Goal: Information Seeking & Learning: Learn about a topic

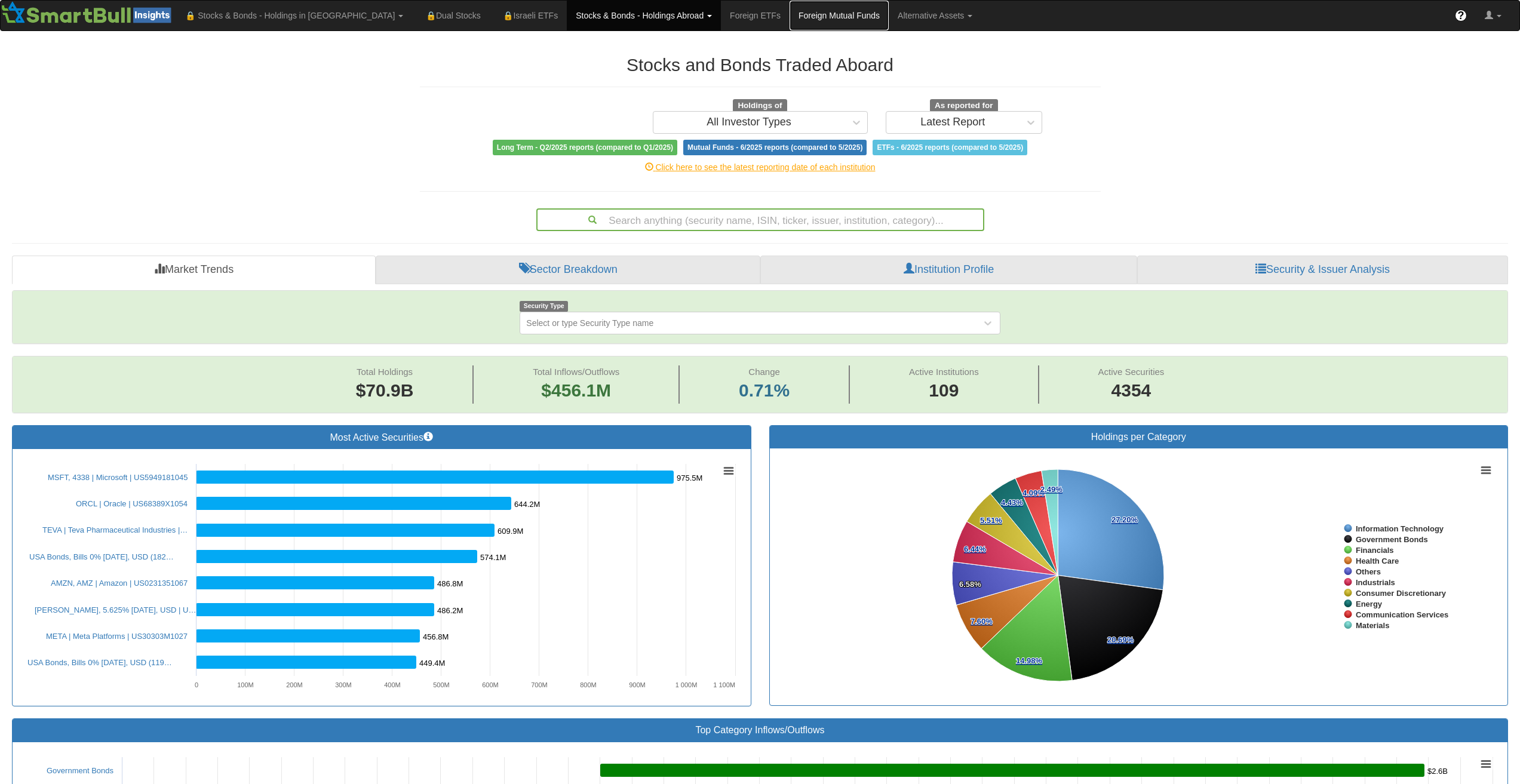
click at [790, 17] on link "Foreign Mutual Funds" at bounding box center [839, 16] width 99 height 30
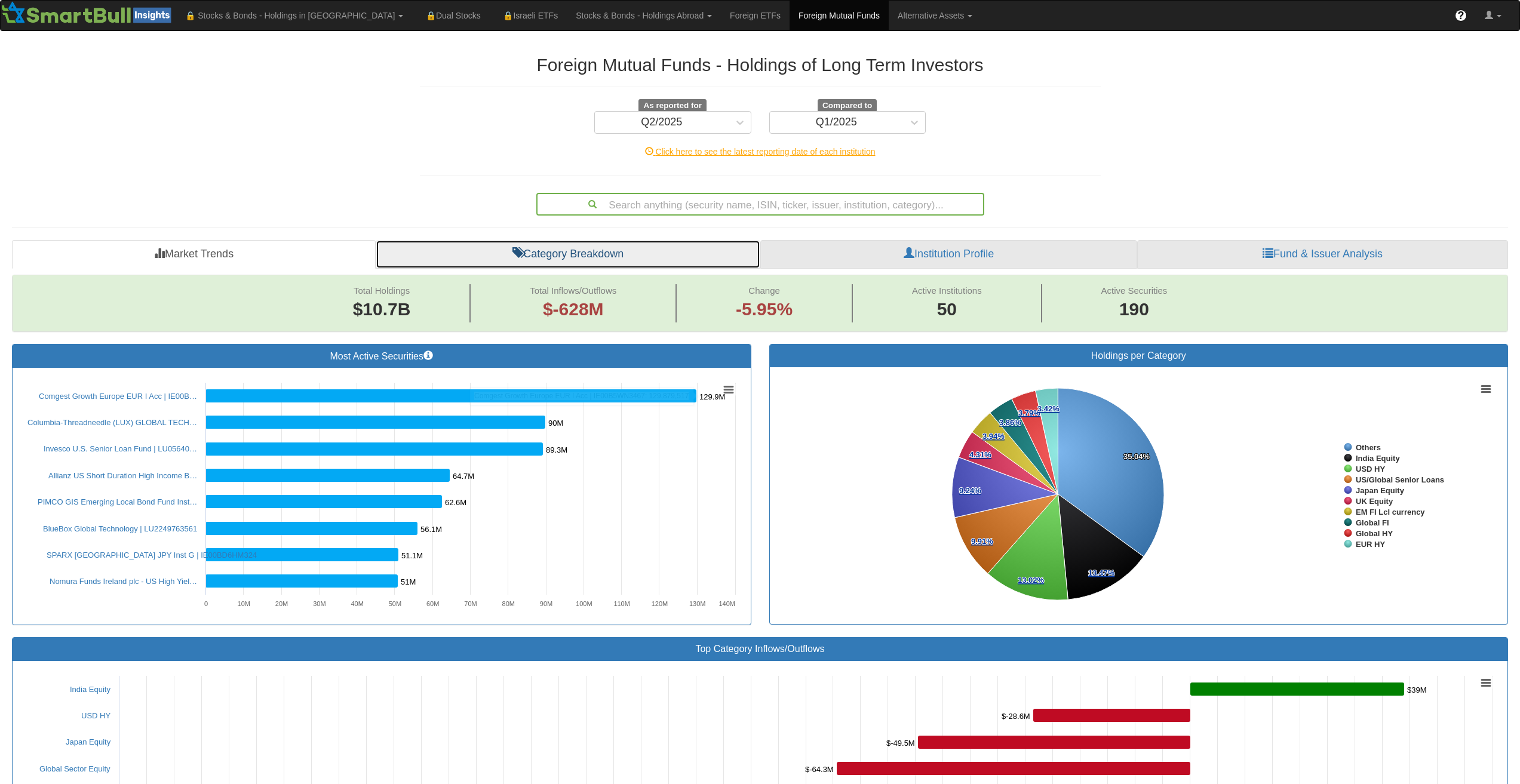
click at [598, 249] on link "Category Breakdown" at bounding box center [568, 254] width 385 height 29
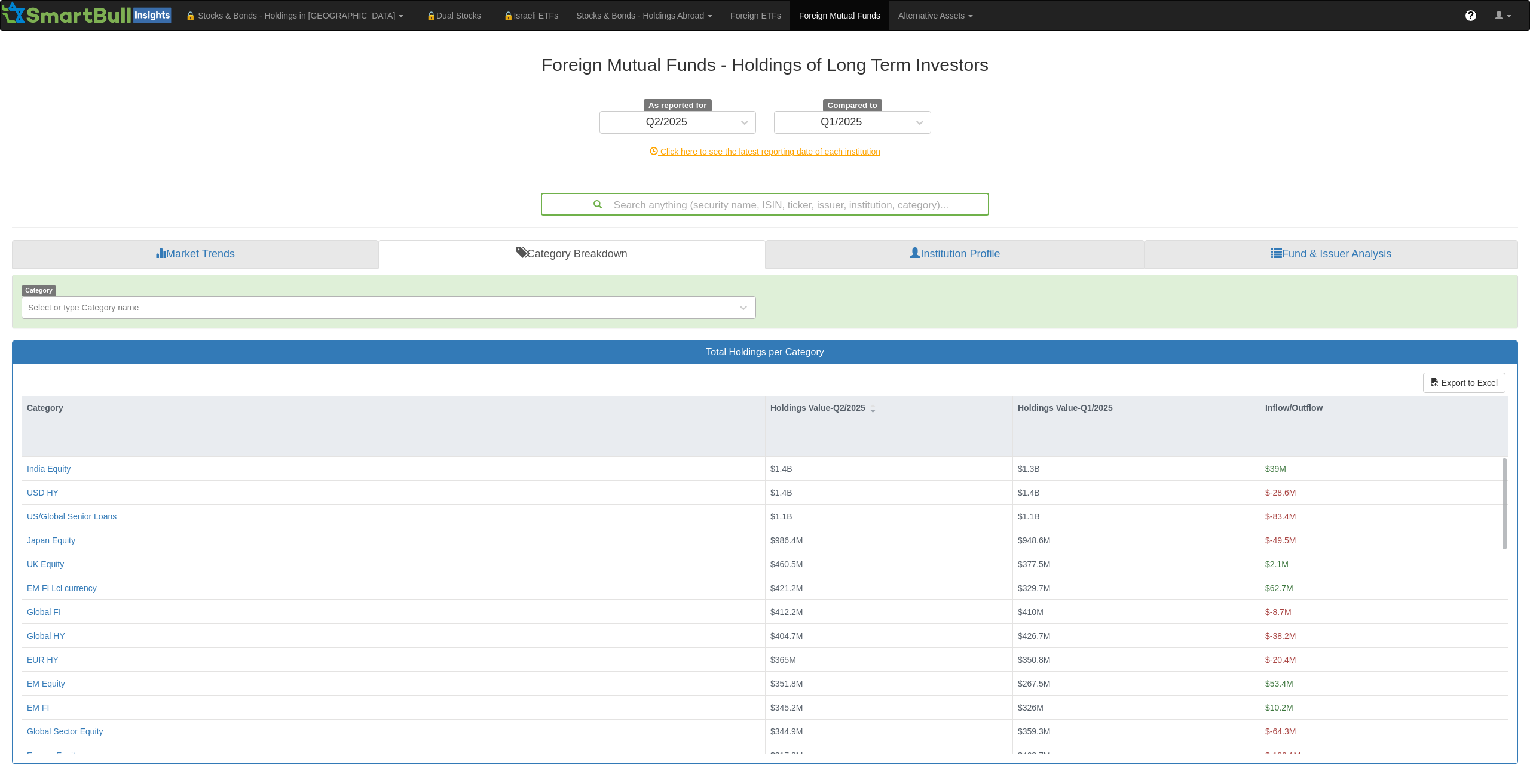
click at [170, 318] on div "Select or type Category name" at bounding box center [389, 307] width 735 height 23
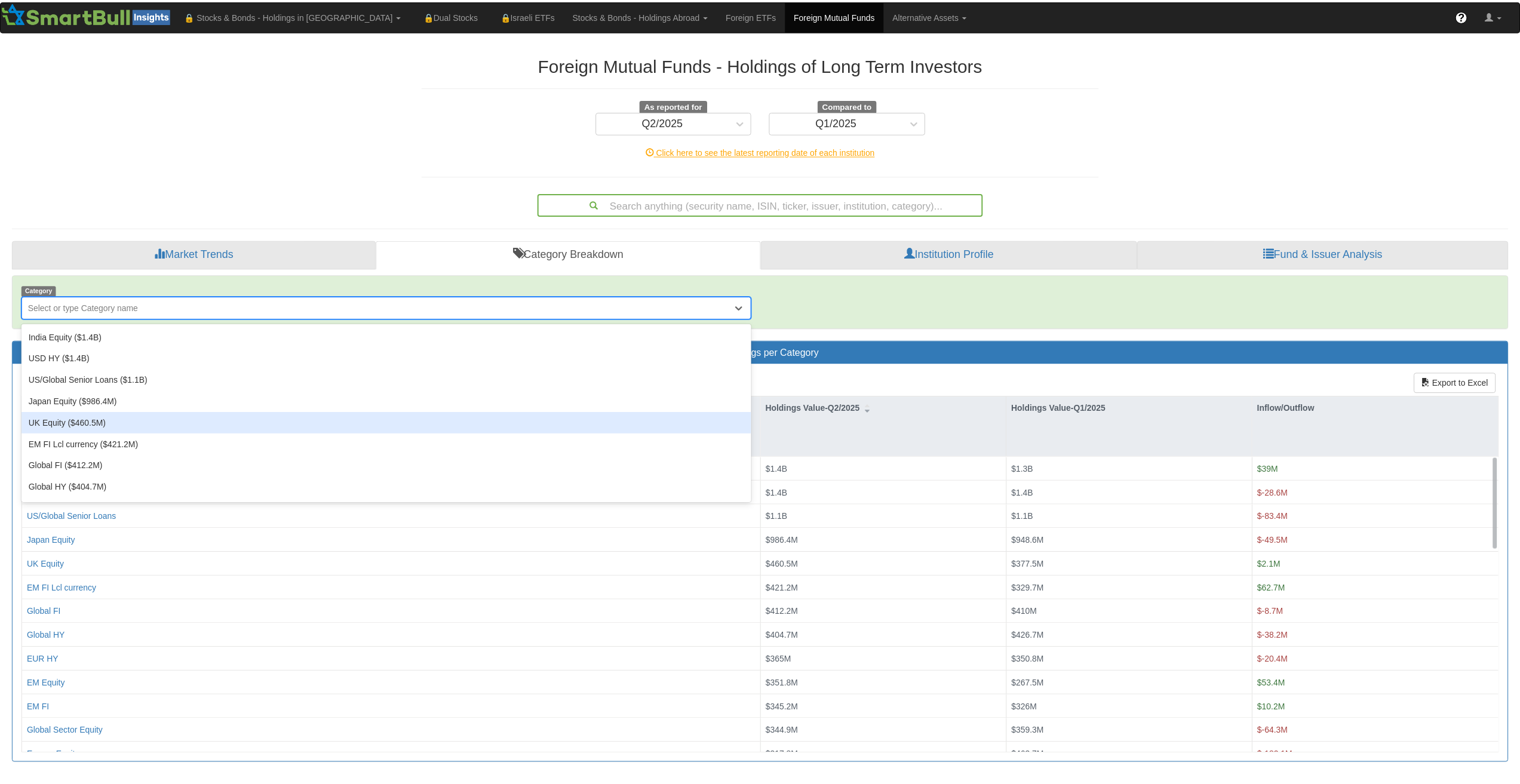
scroll to position [60, 0]
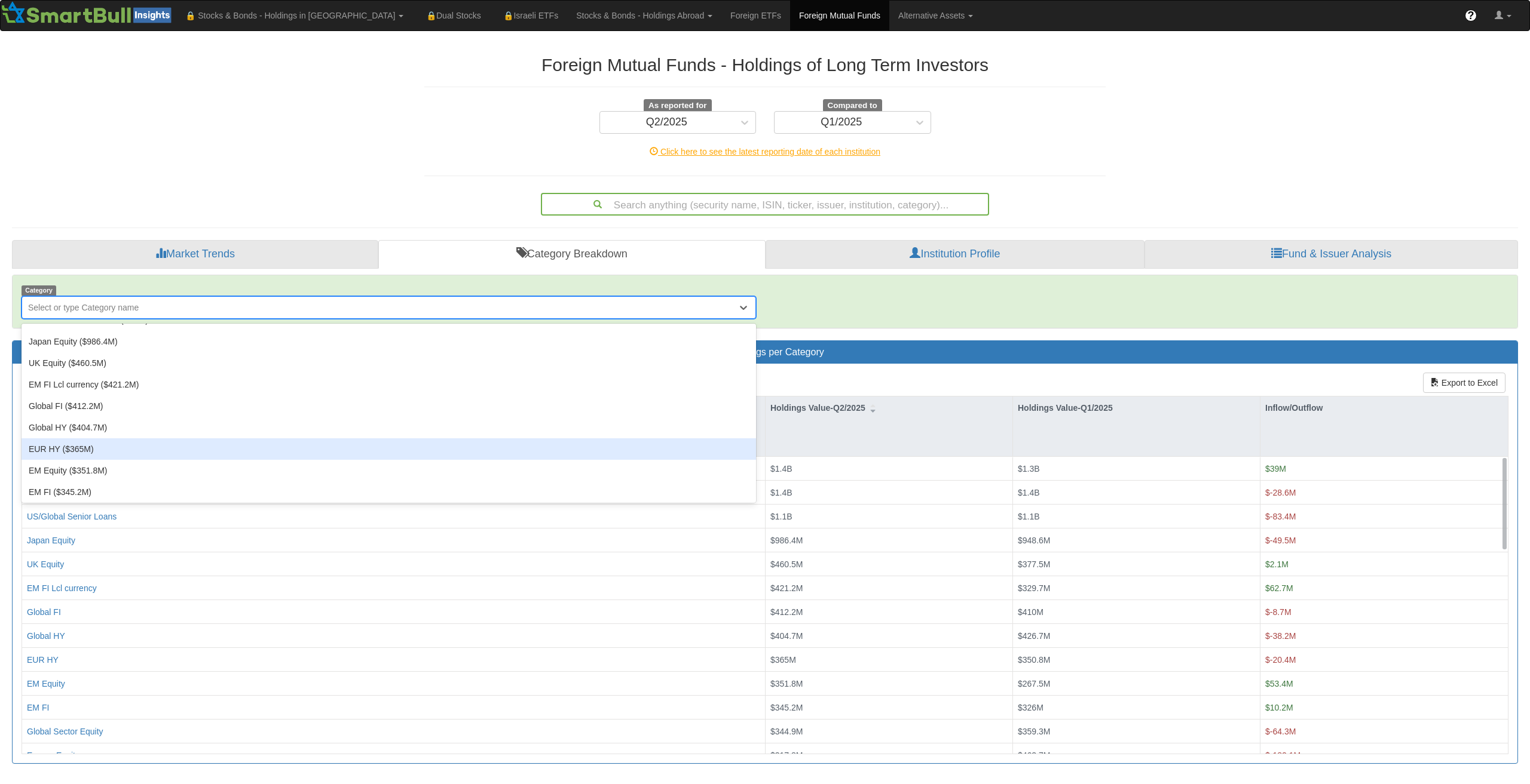
click at [93, 452] on div "EUR HY ($365M)" at bounding box center [389, 449] width 735 height 22
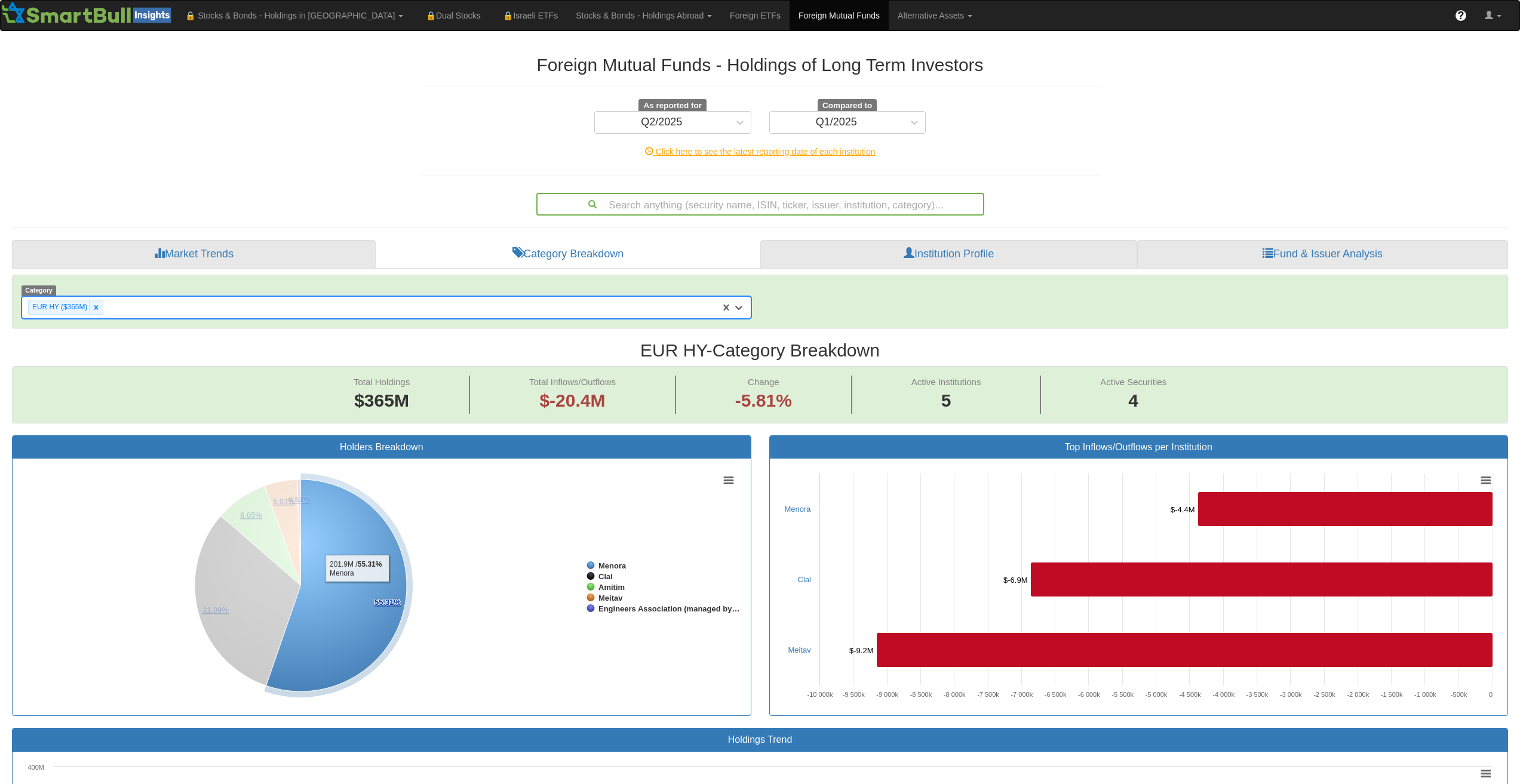
click at [360, 591] on icon at bounding box center [336, 585] width 141 height 212
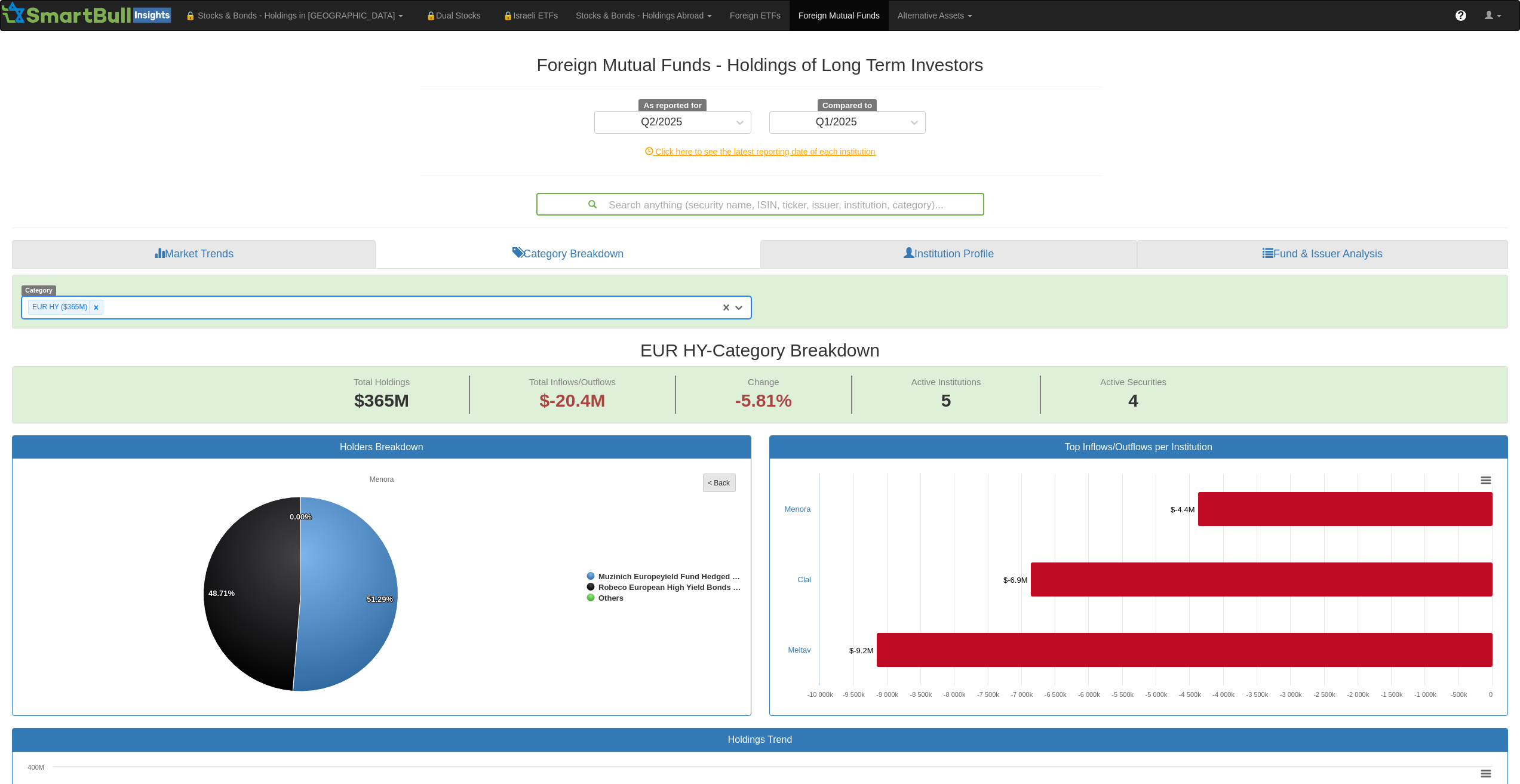
click at [712, 481] on tspan "< Back" at bounding box center [719, 483] width 23 height 9
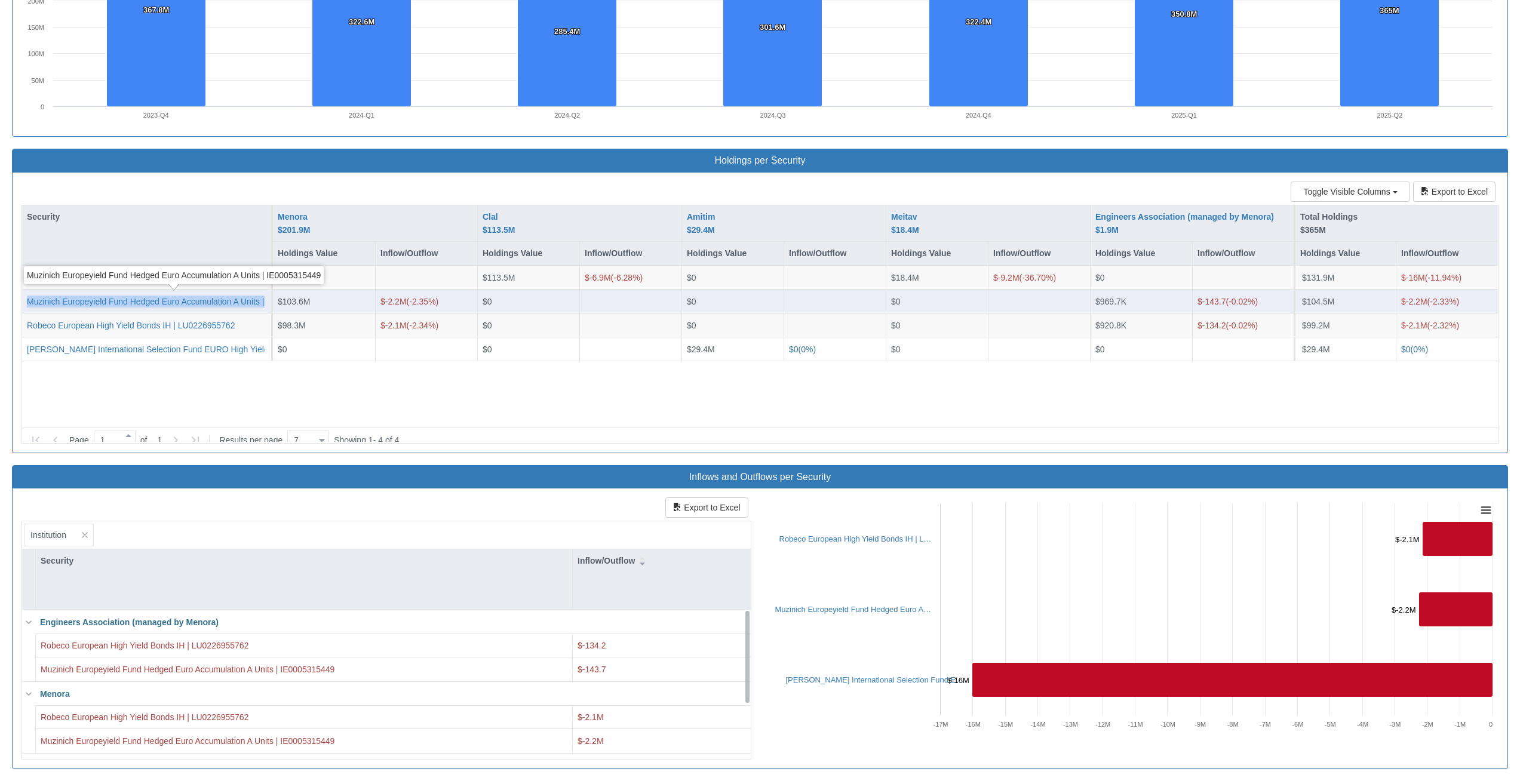
scroll to position [0, 53]
drag, startPoint x: 25, startPoint y: 304, endPoint x: 267, endPoint y: 305, distance: 242.0
click at [267, 305] on div "Muzinich Europeyield Fund Hedged Euro Accumulation A Units | IE0005315449" at bounding box center [147, 301] width 251 height 24
click at [85, 301] on div "Muzinich Europeyield Fund Hedged Euro Accumulation A Units | IE0005315449" at bounding box center [121, 301] width 294 height 12
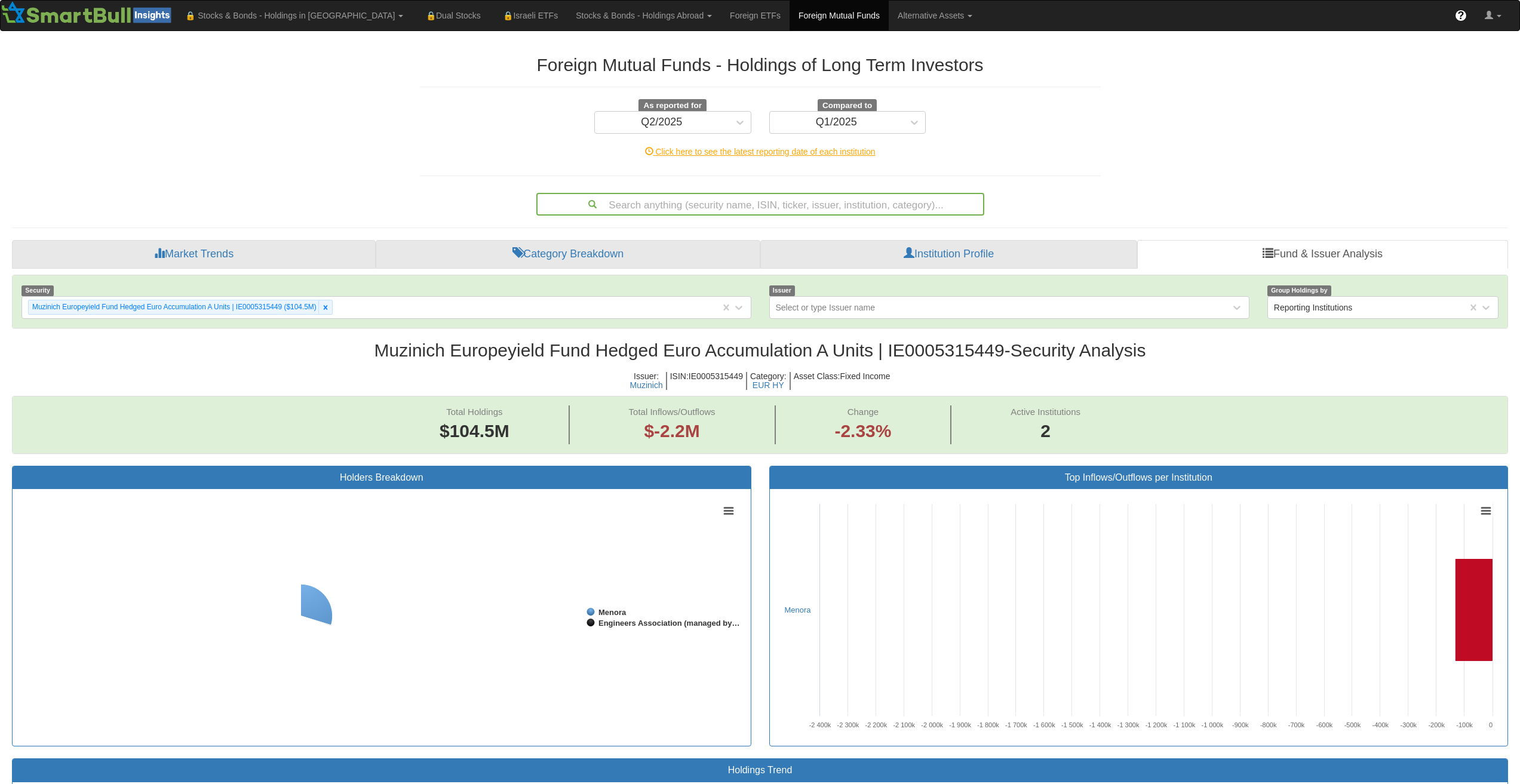
scroll to position [25, 1474]
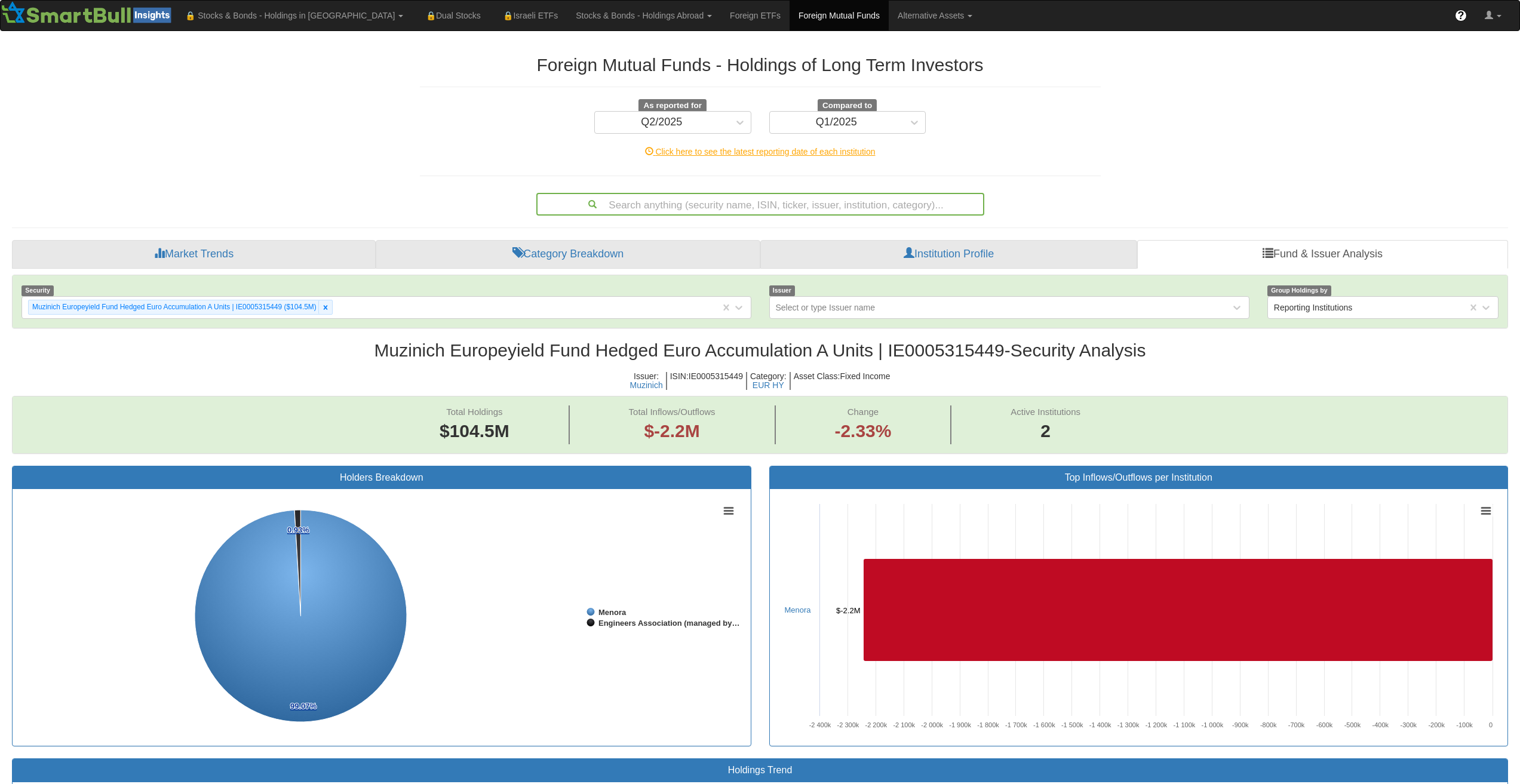
click at [593, 360] on h2 "Muzinich Europeyield Fund Hedged Euro Accumulation A Units | IE0005315449 - Sec…" at bounding box center [760, 350] width 1497 height 19
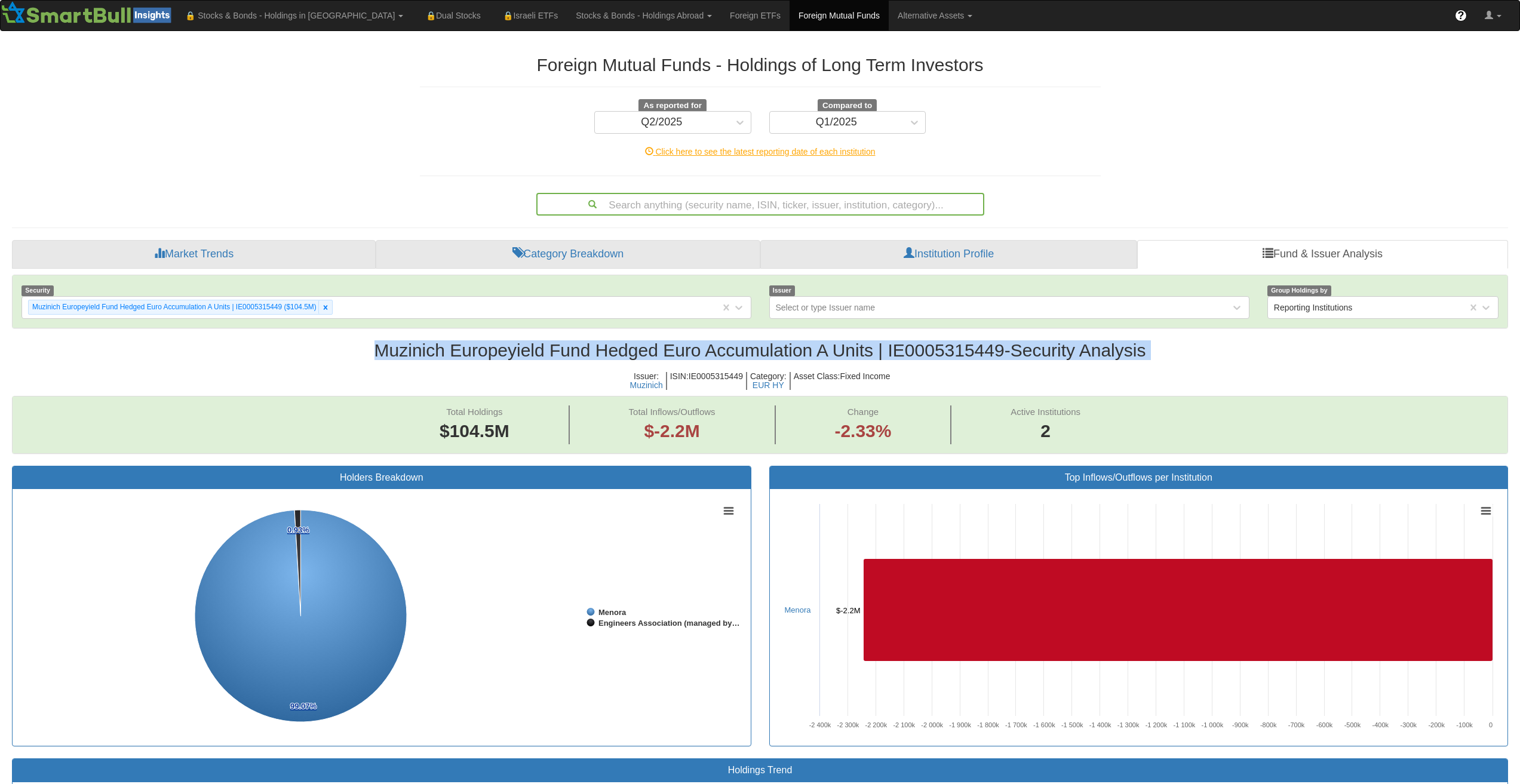
click at [593, 360] on h2 "Muzinich Europeyield Fund Hedged Euro Accumulation A Units | IE0005315449 - Sec…" at bounding box center [760, 350] width 1497 height 19
copy h2 "Muzinich Europeyield Fund Hedged Euro Accumulation A Units | IE0005315449 - Sec…"
click at [331, 308] on div at bounding box center [326, 308] width 14 height 14
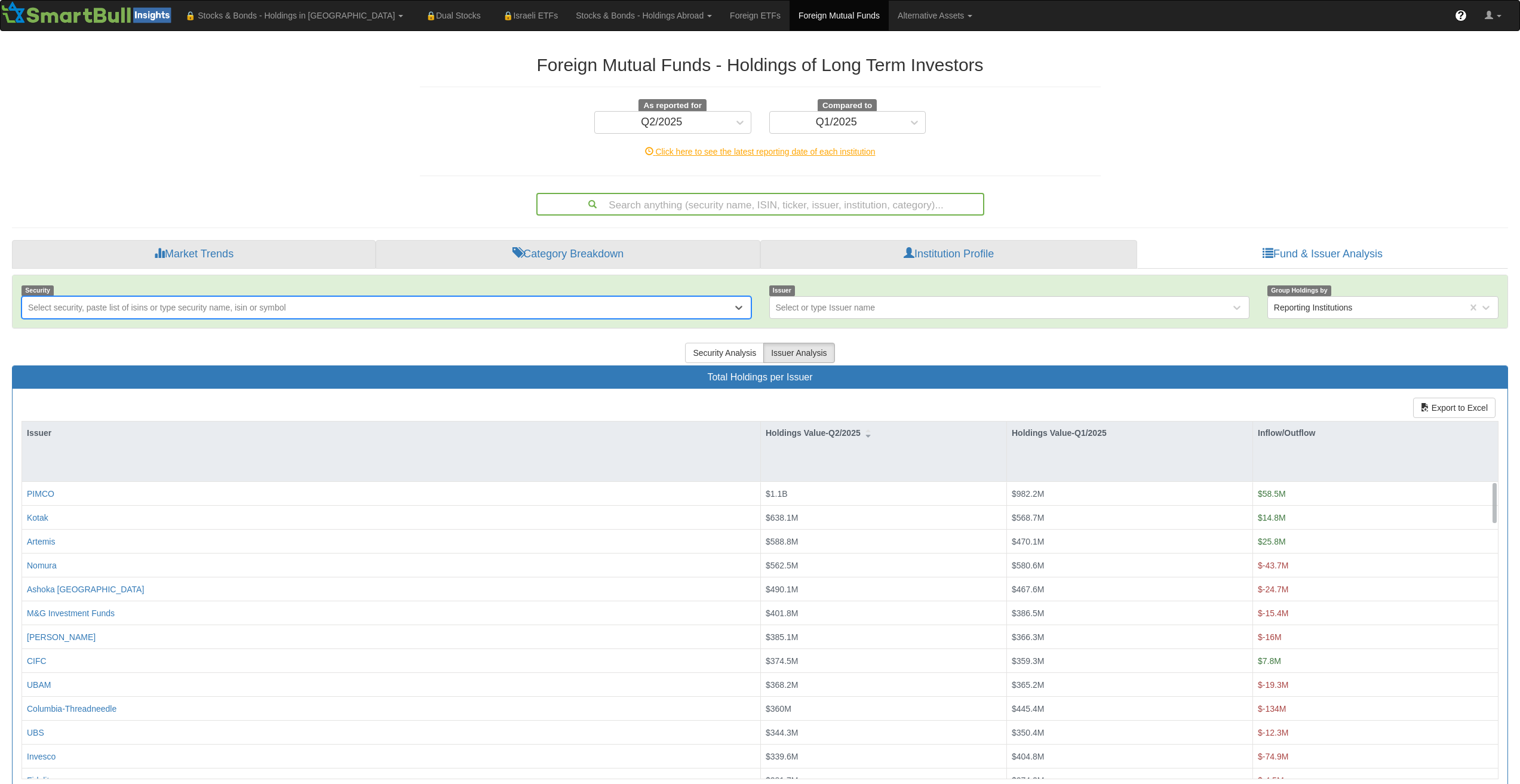
click at [278, 303] on div "Select security, paste list of isins or type security name, isin or symbol" at bounding box center [157, 307] width 258 height 12
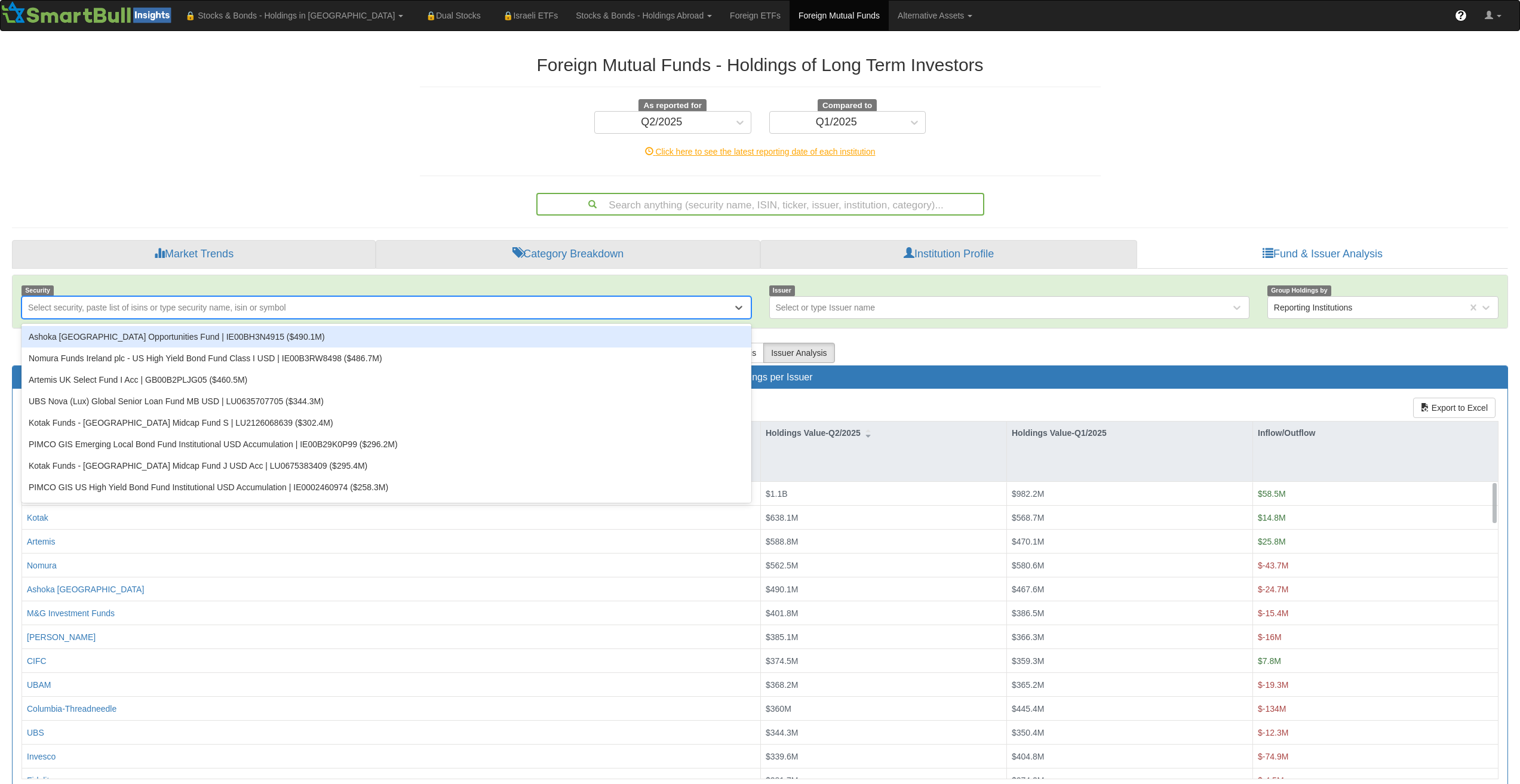
click at [278, 303] on div "Select security, paste list of isins or type security name, isin or symbol" at bounding box center [157, 307] width 258 height 12
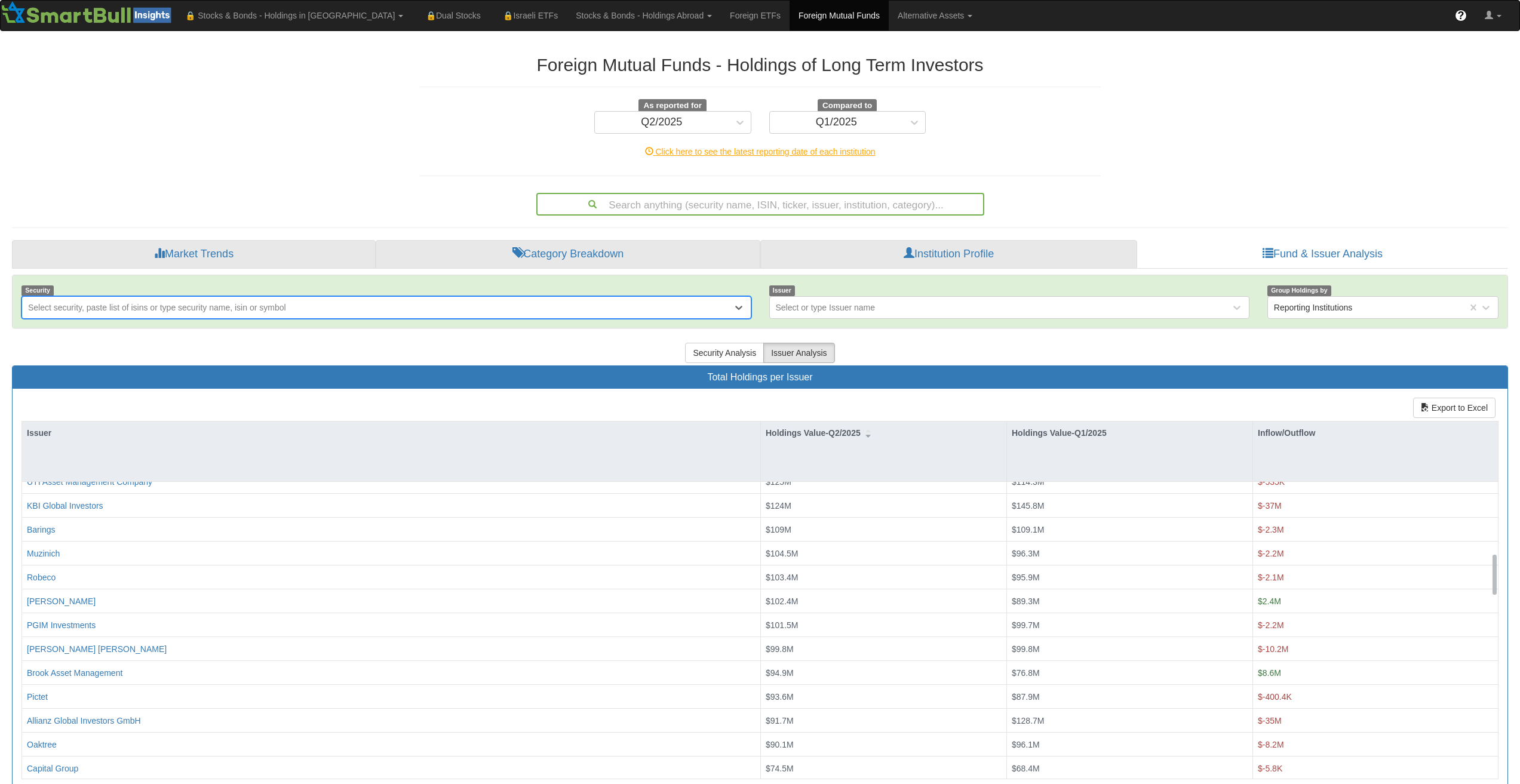
scroll to position [538, 0]
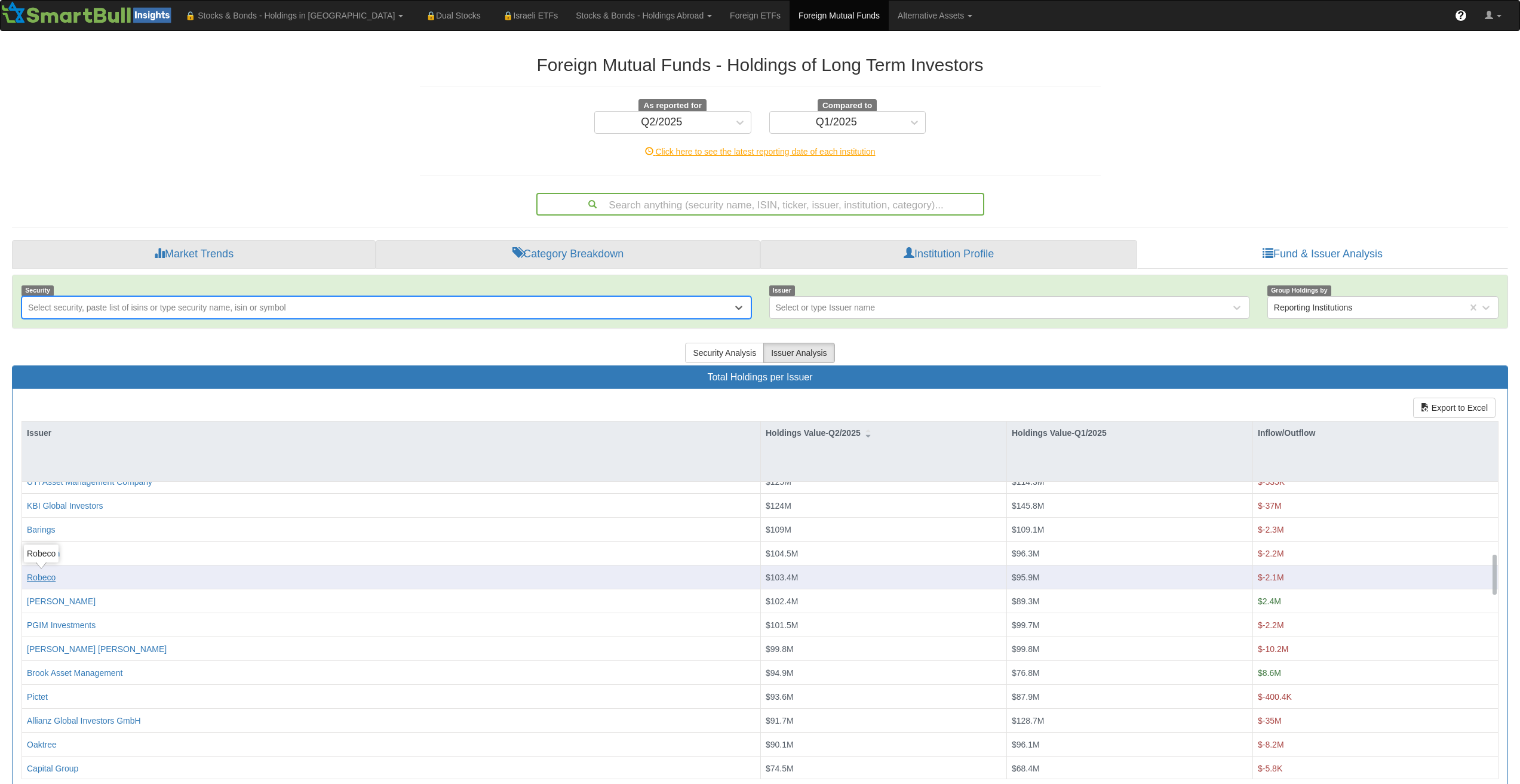
click at [43, 576] on body "Toggle navigation 🔒 Stocks & Bonds - Holdings in IL Stocks Bonds Stocks & Bonds…" at bounding box center [760, 400] width 1520 height 801
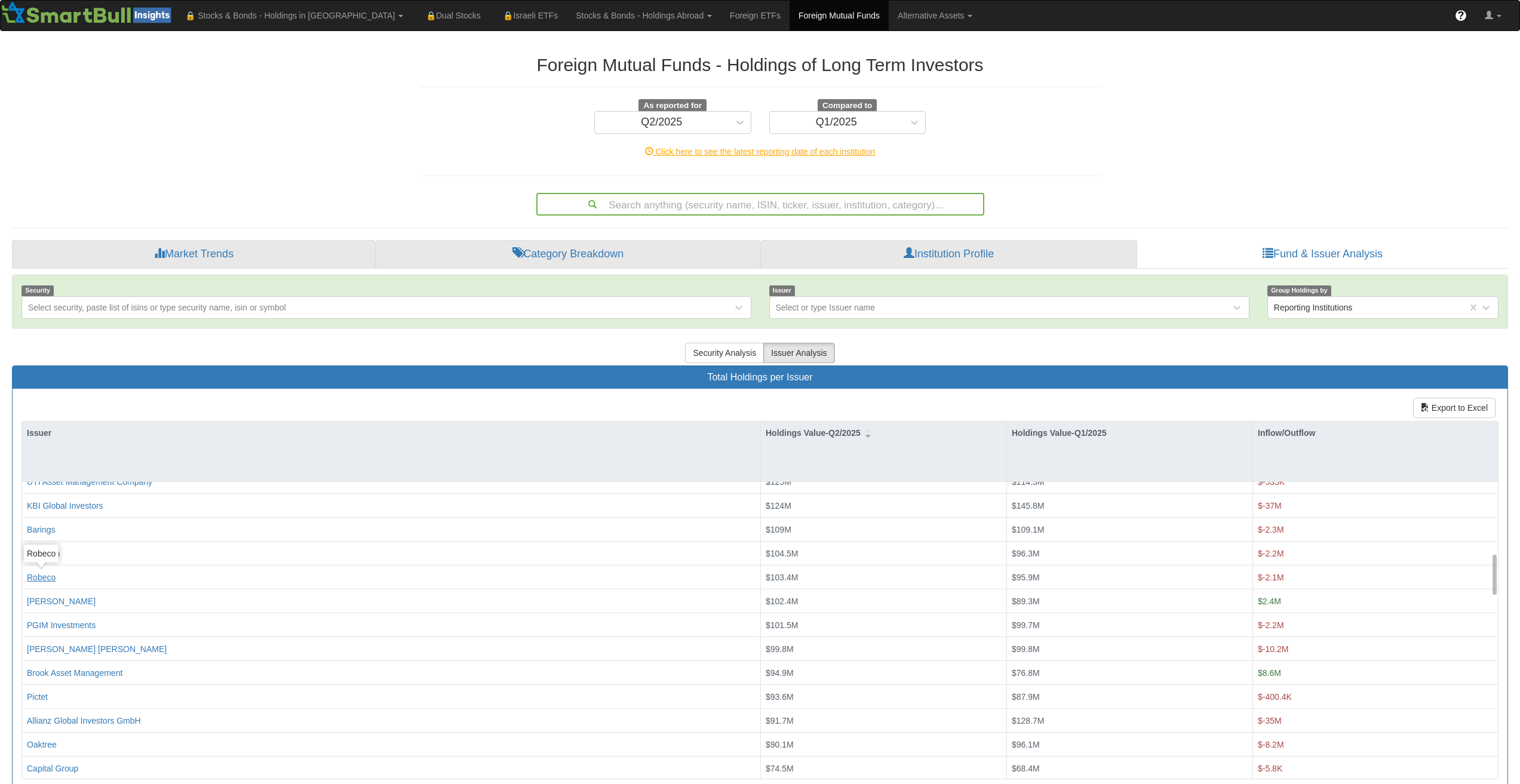
click at [51, 578] on div "Robeco" at bounding box center [41, 577] width 29 height 12
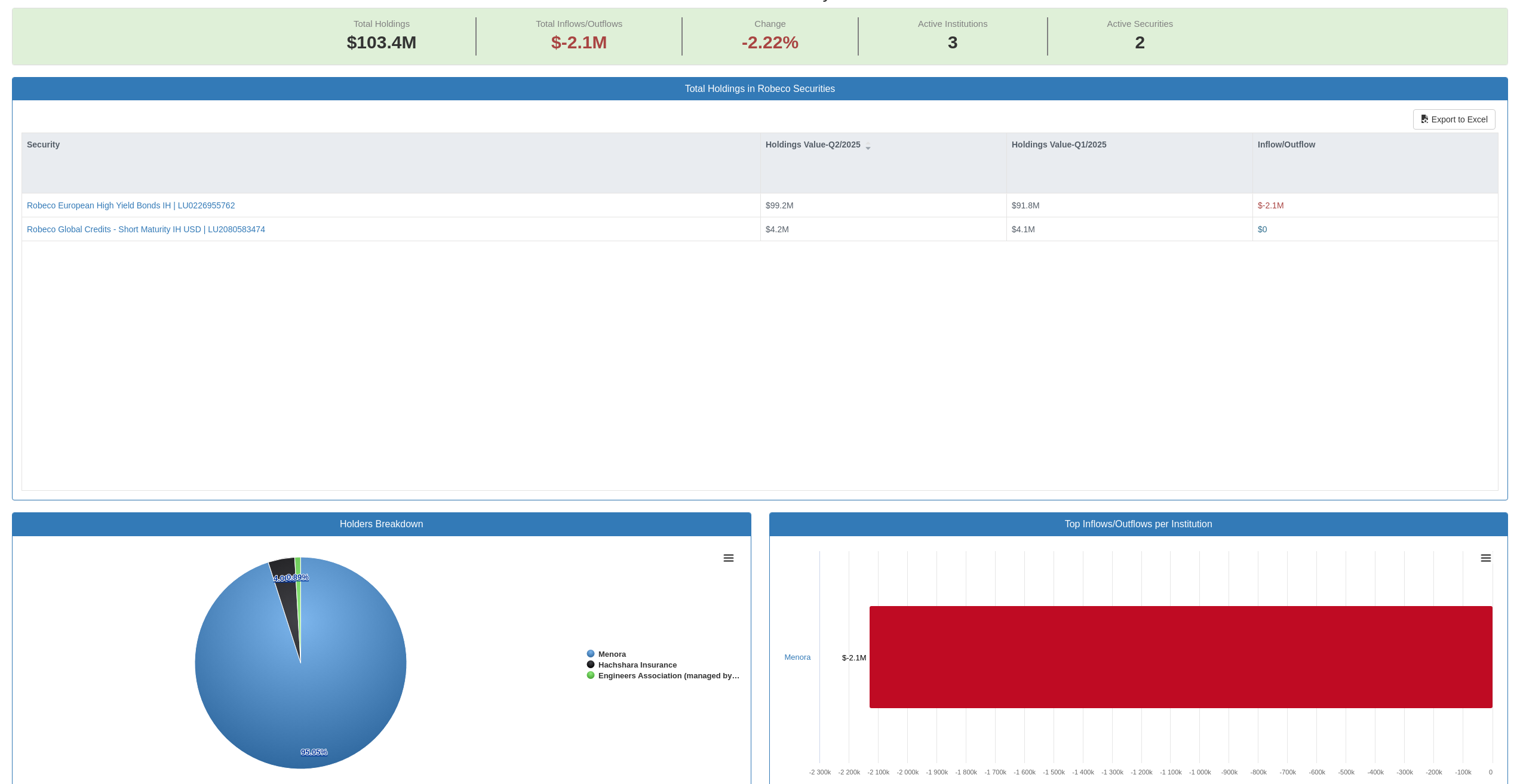
scroll to position [239, 0]
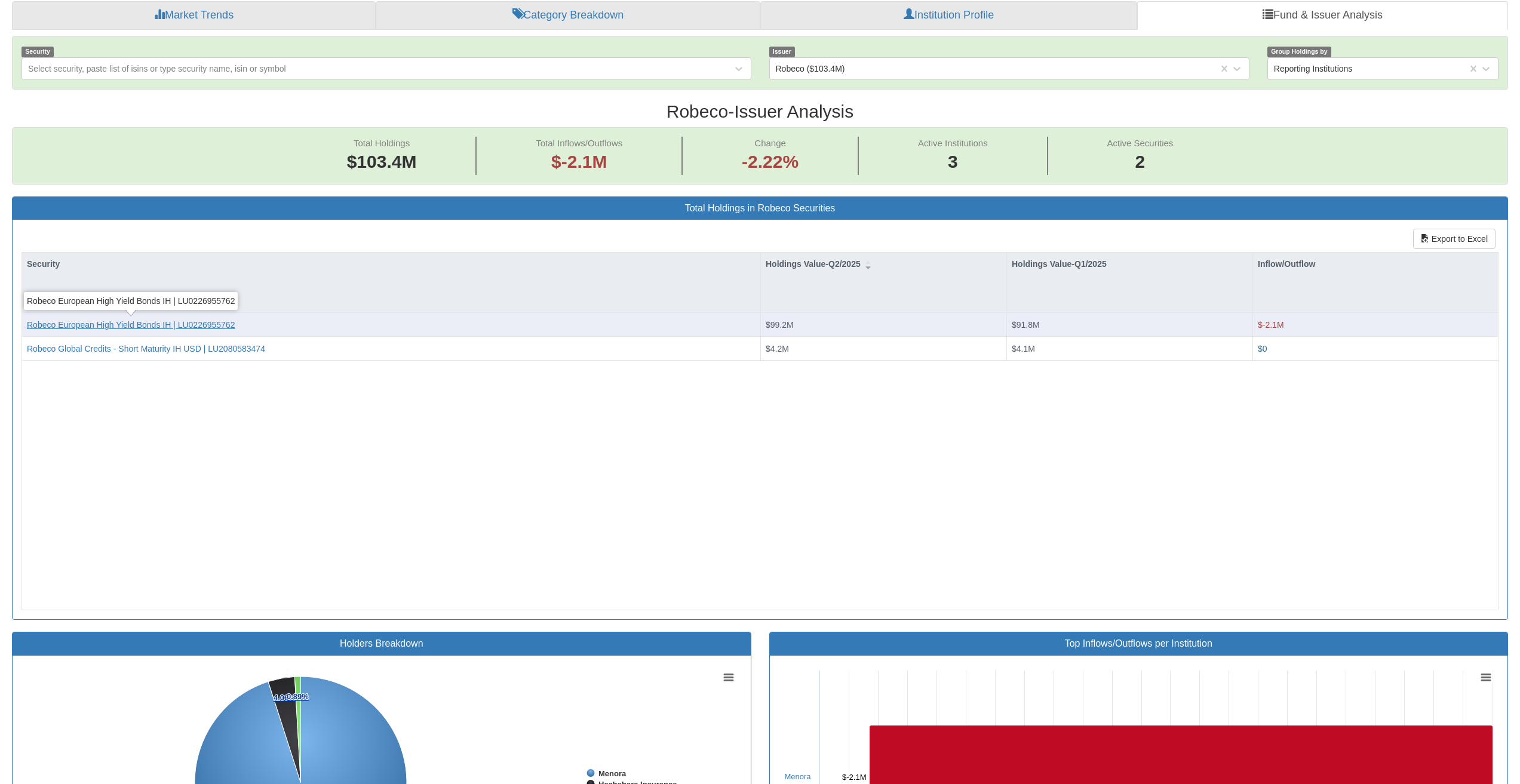
click at [81, 329] on div "Robeco European High Yield Bonds IH | LU0226955762" at bounding box center [131, 324] width 208 height 12
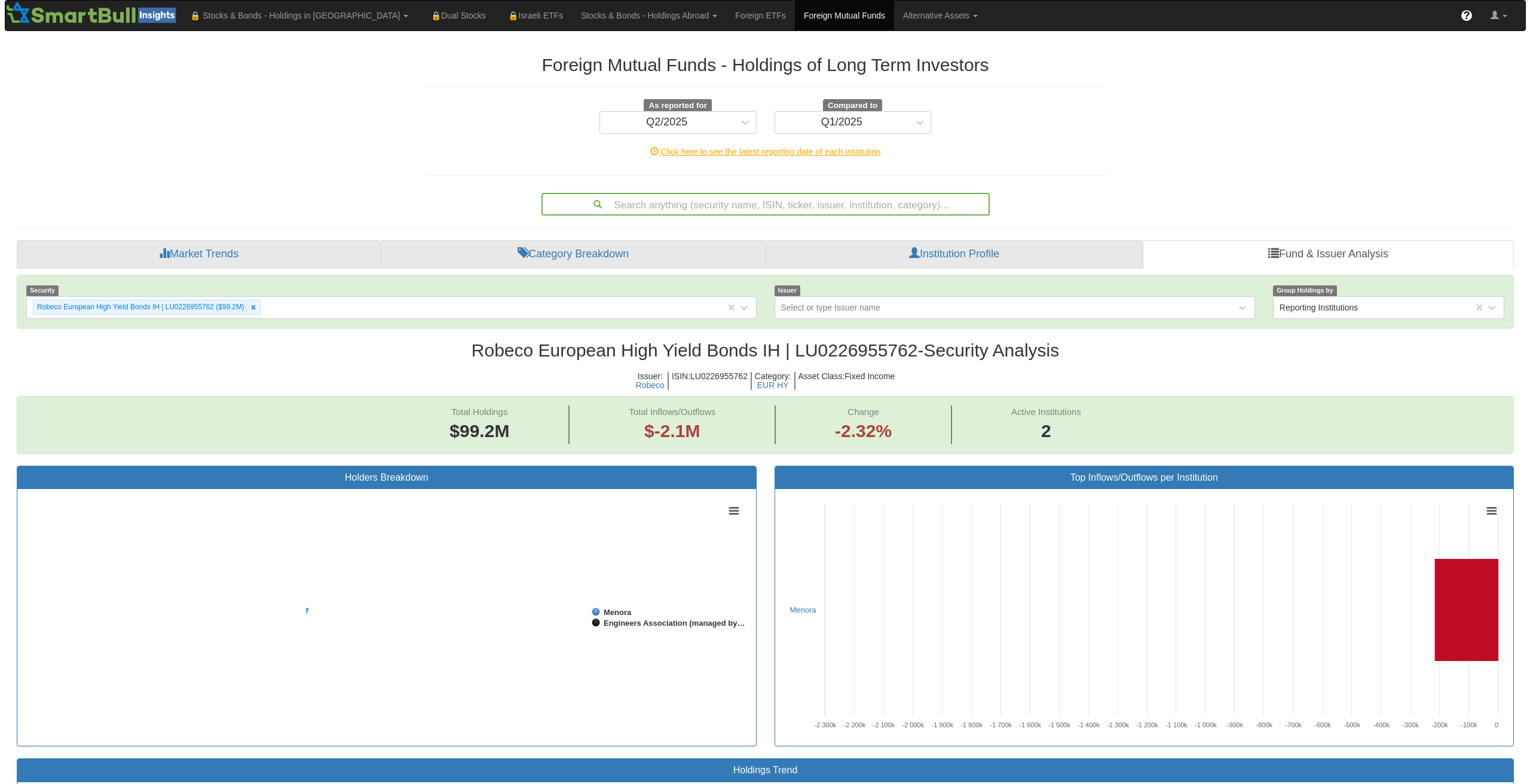
scroll to position [25, 1475]
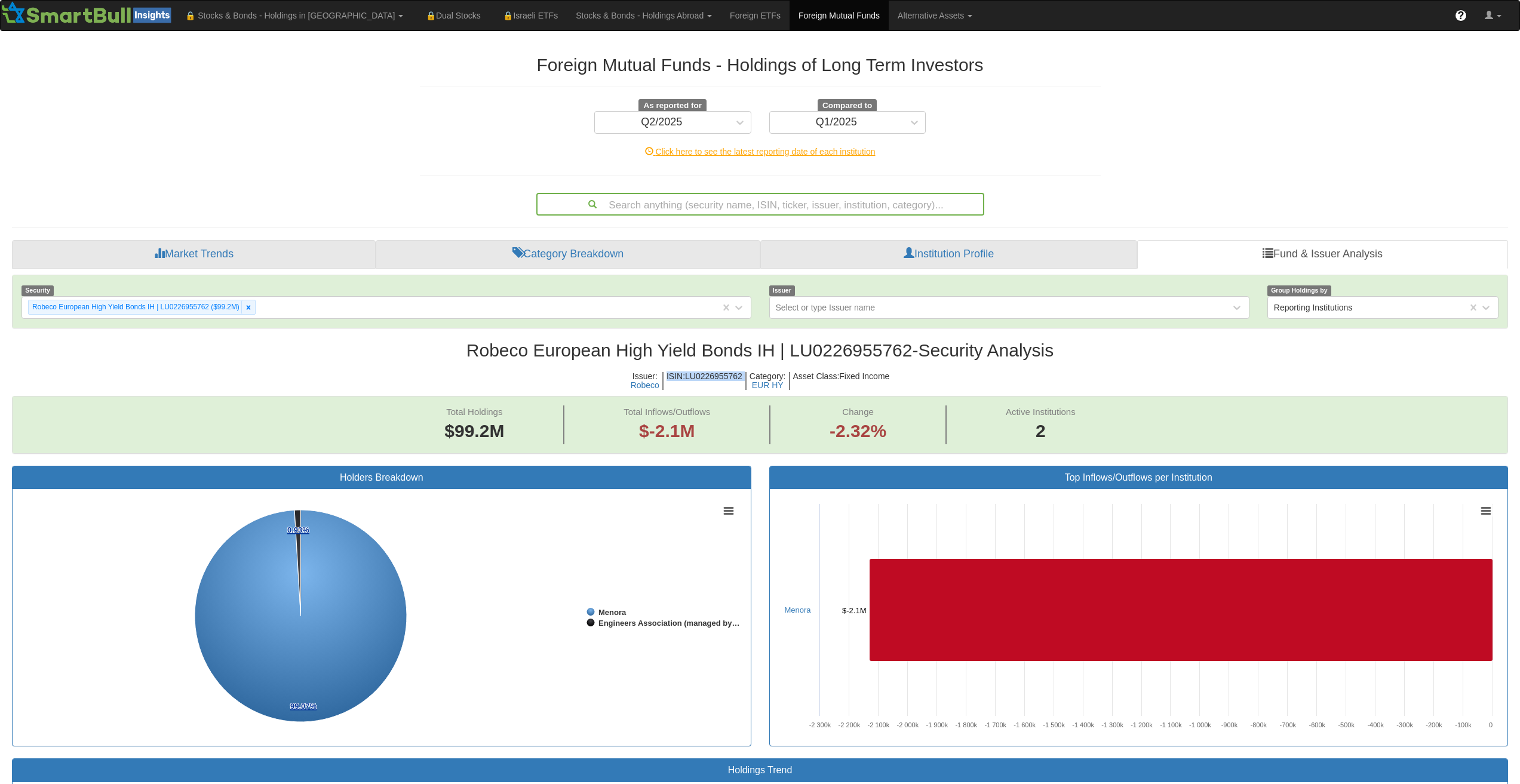
click at [676, 353] on h2 "Robeco European High Yield Bonds IH | LU0226955762 - Security Analysis" at bounding box center [760, 350] width 1497 height 19
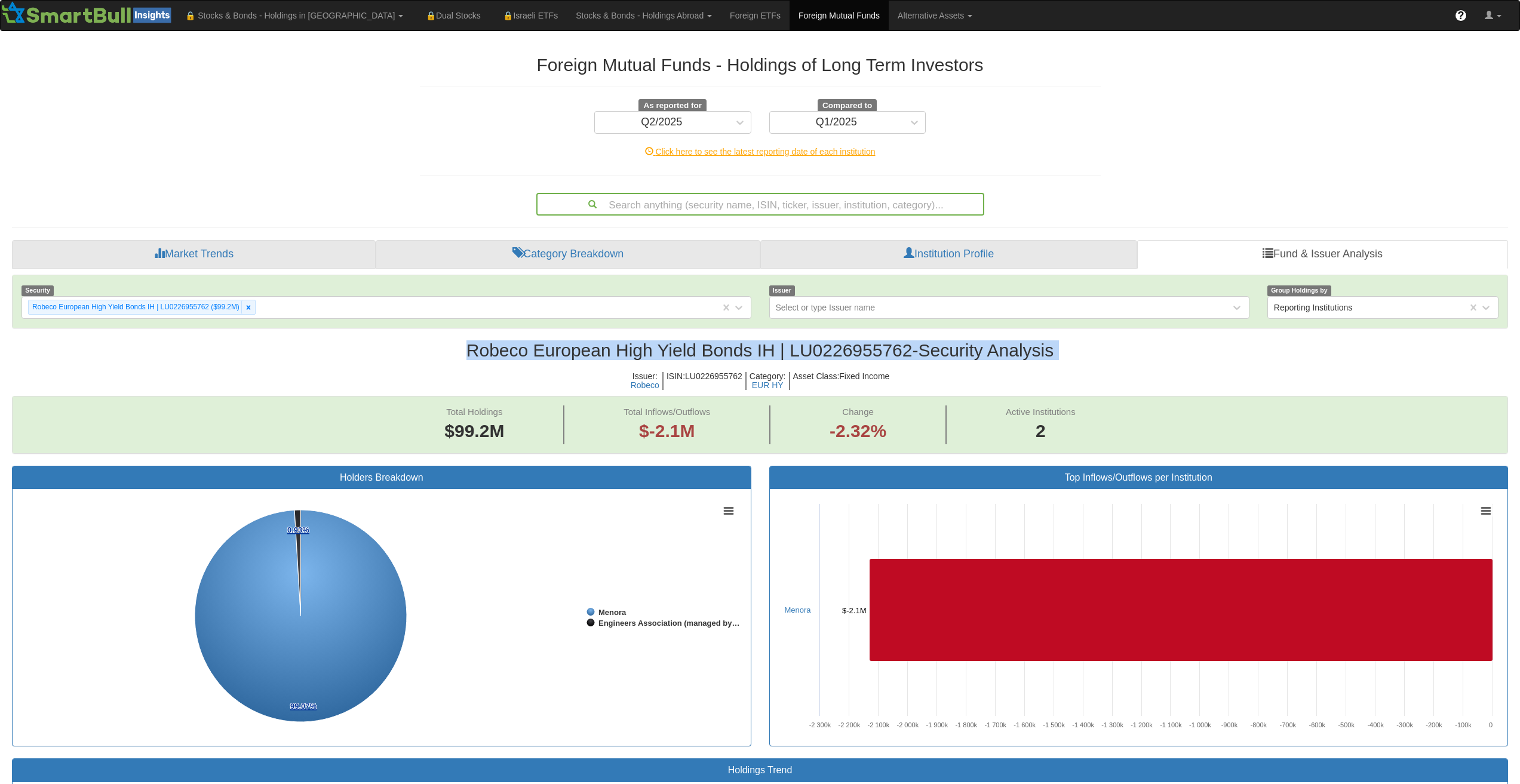
click at [676, 353] on h2 "Robeco European High Yield Bonds IH | LU0226955762 - Security Analysis" at bounding box center [760, 350] width 1497 height 19
copy h2 "Robeco European High Yield Bonds IH | LU0226955762 - Security Analysis"
click at [250, 306] on icon at bounding box center [248, 307] width 9 height 9
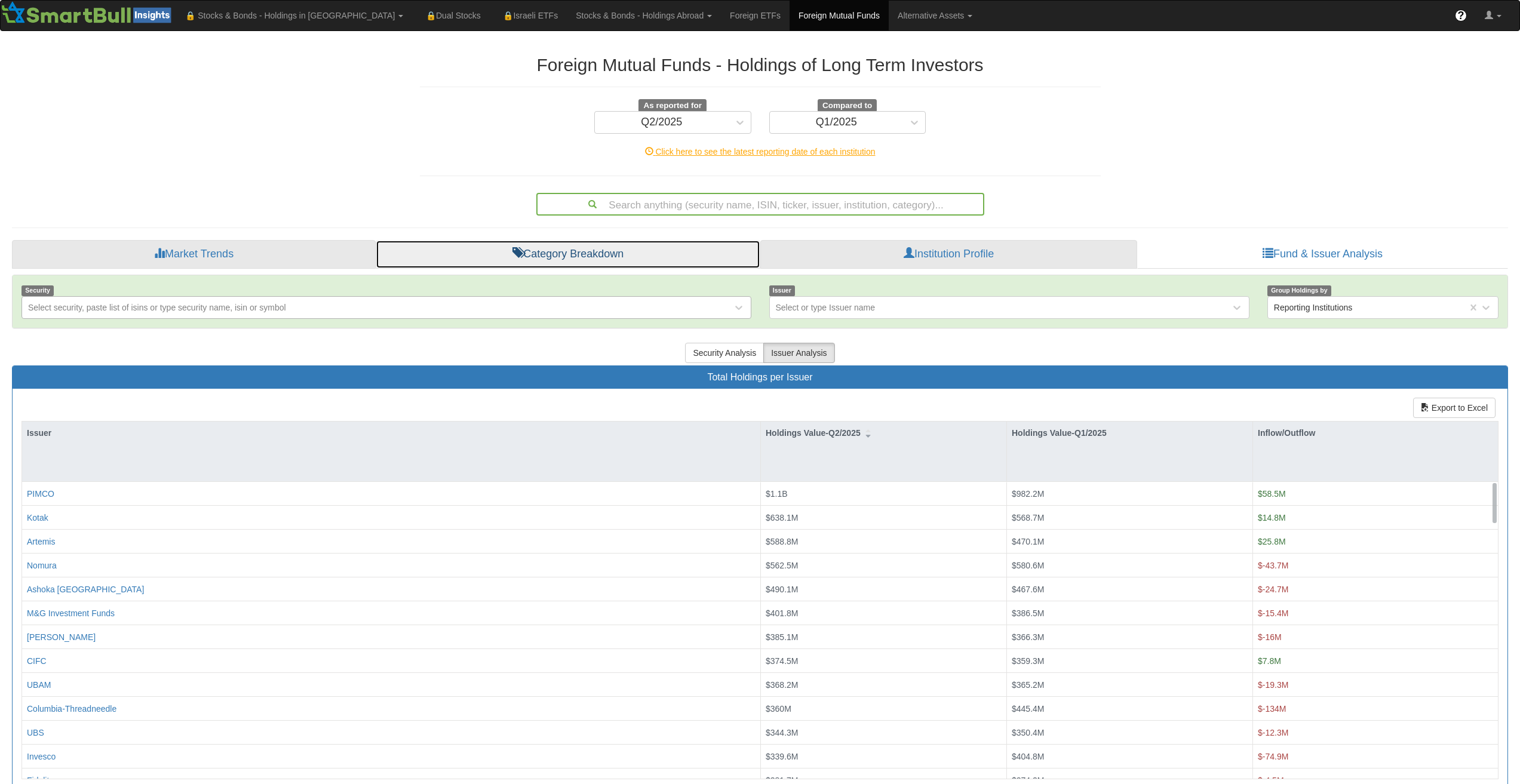
click at [603, 249] on link "Category Breakdown" at bounding box center [568, 254] width 385 height 29
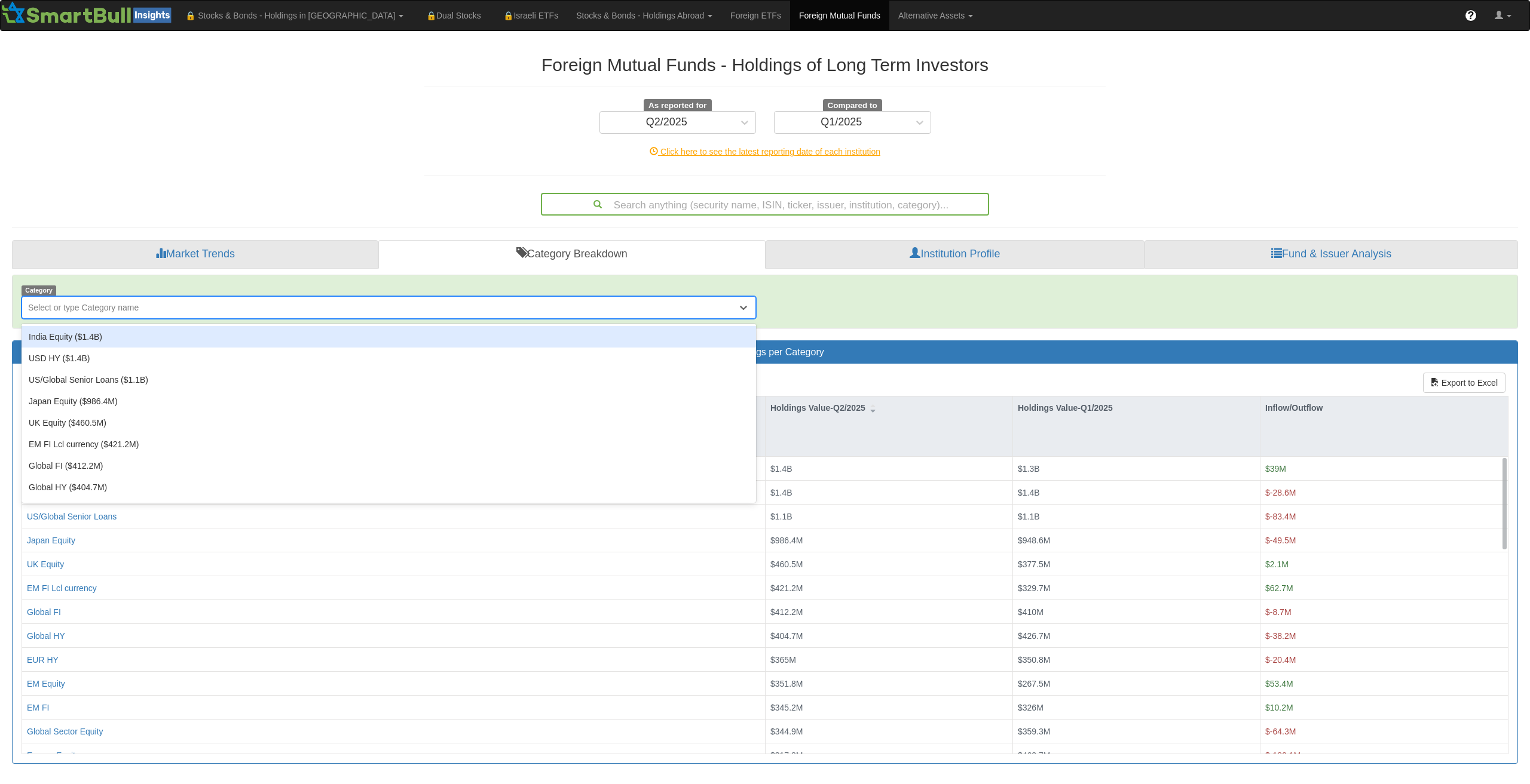
click at [103, 310] on div "Select or type Category name" at bounding box center [83, 307] width 110 height 12
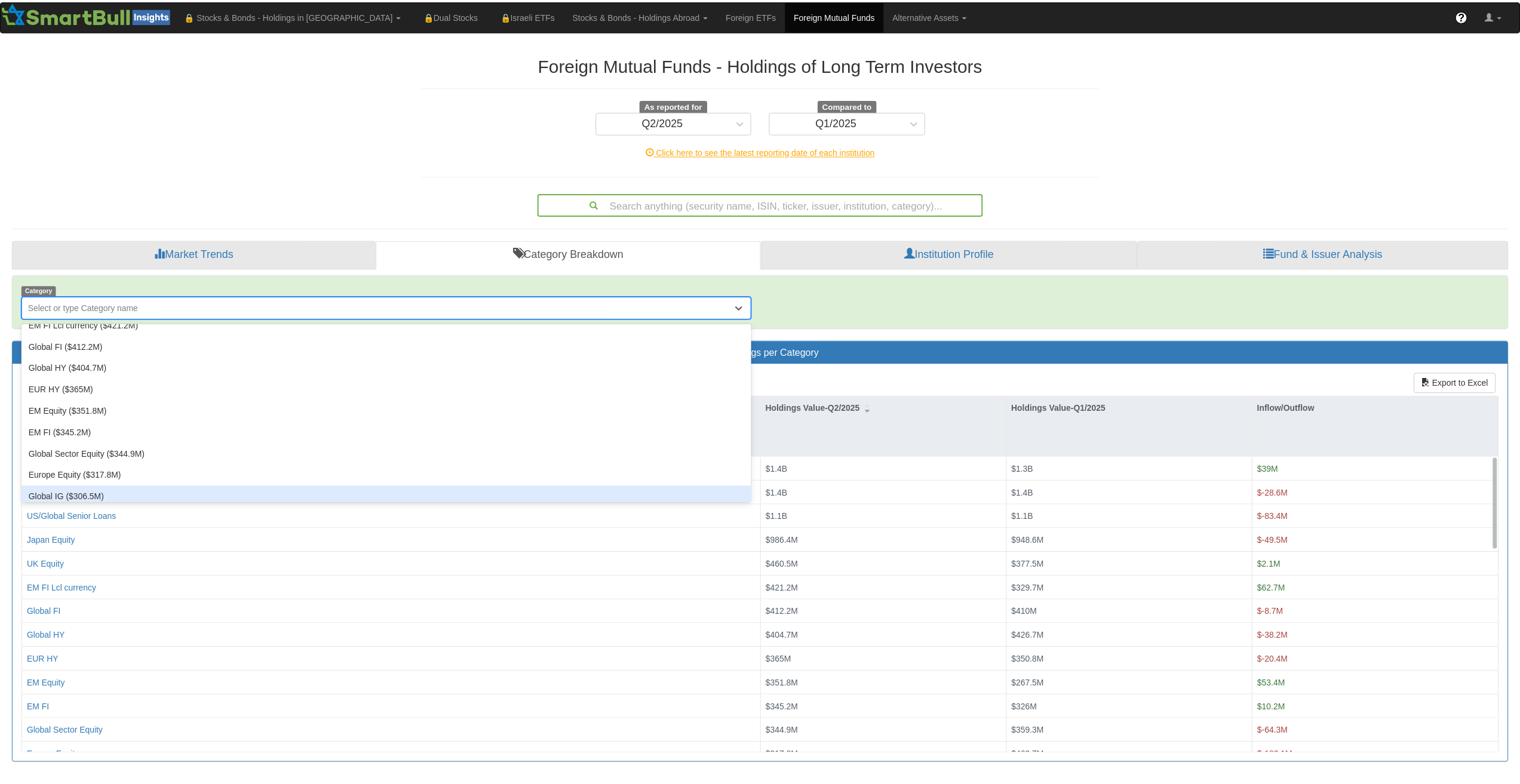
scroll to position [60, 0]
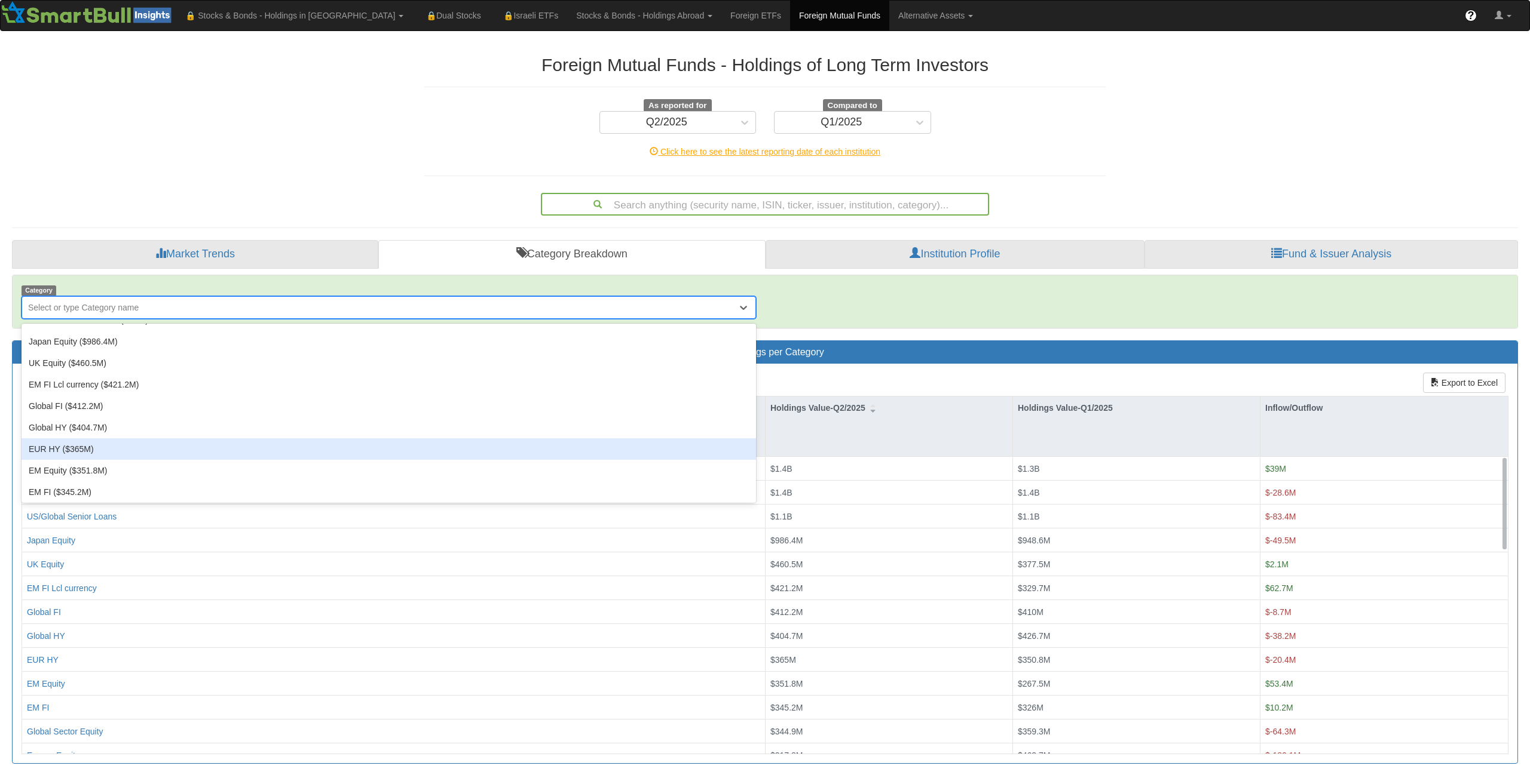
click at [114, 455] on div "EUR HY ($365M)" at bounding box center [389, 449] width 735 height 22
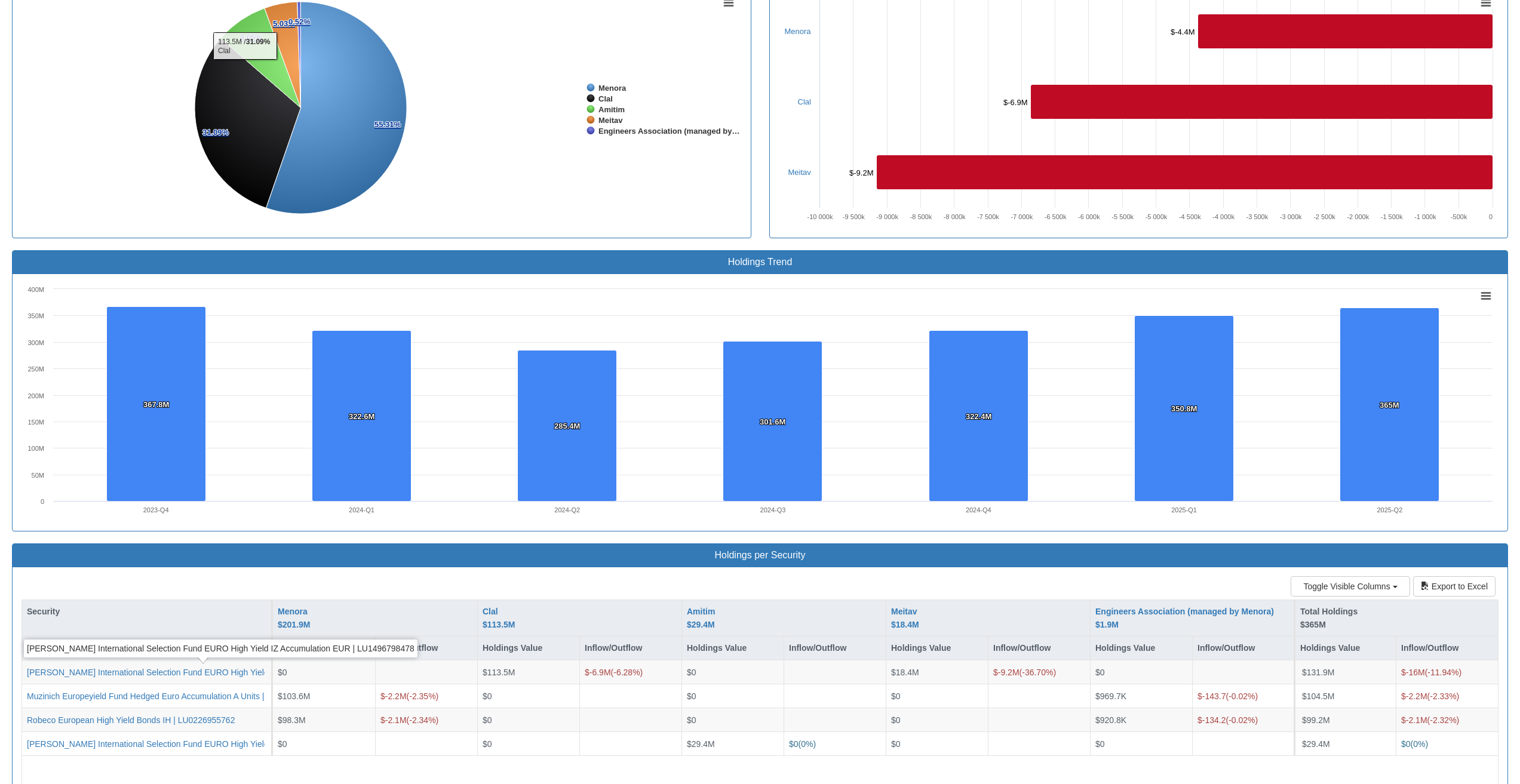
scroll to position [776, 0]
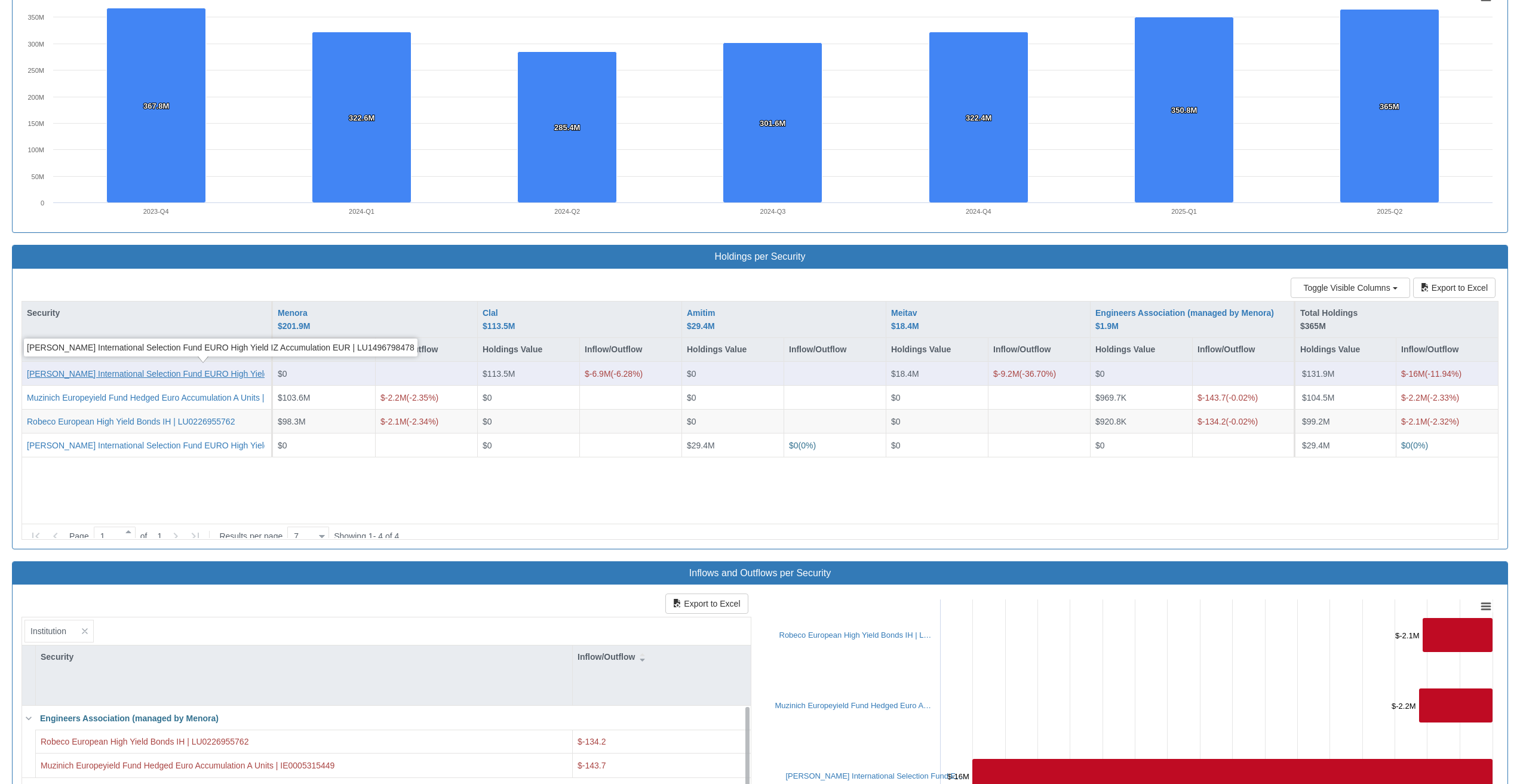
click at [82, 373] on div "[PERSON_NAME] International Selection Fund EURO High Yield IZ Accumulation EUR …" at bounding box center [221, 374] width 388 height 12
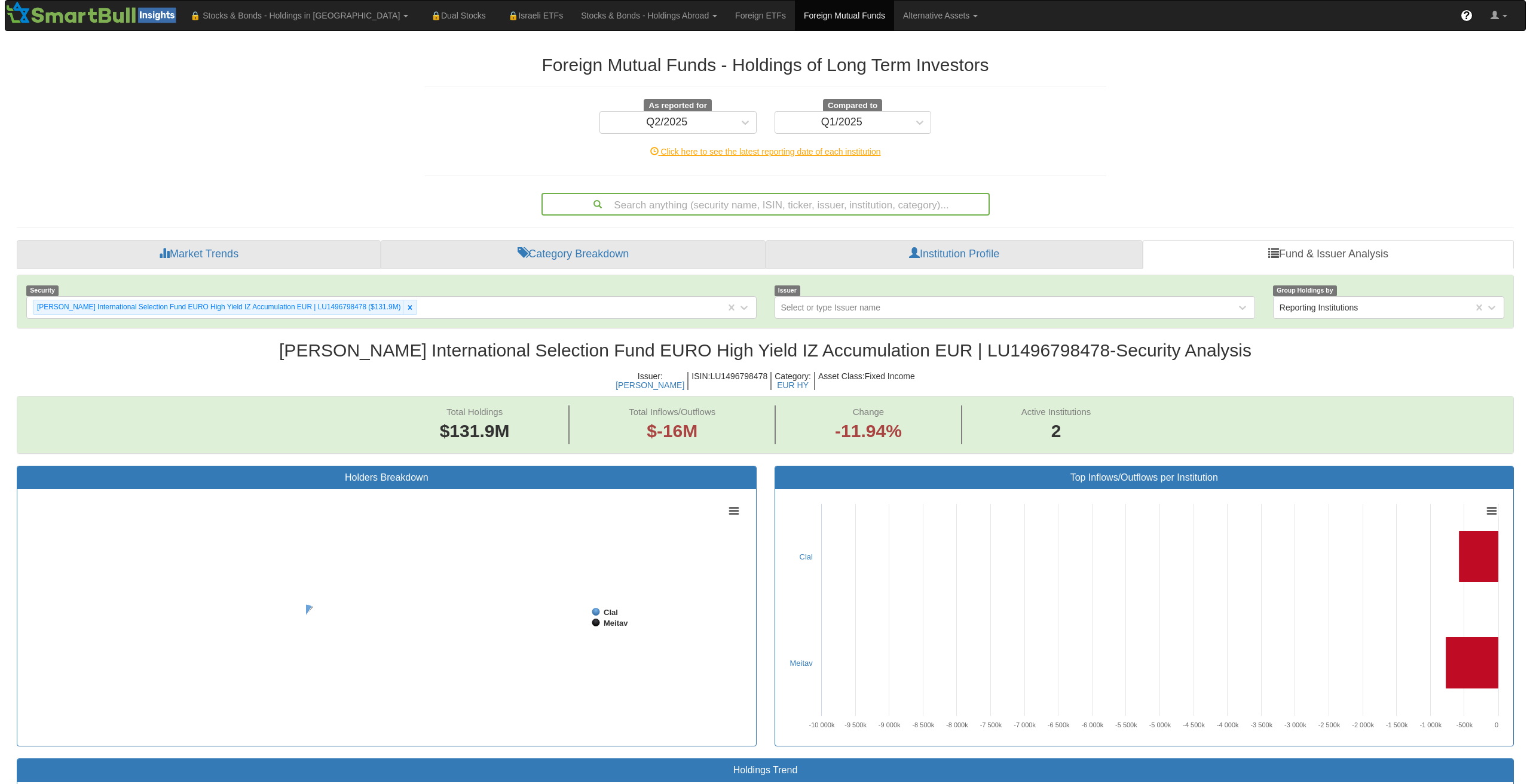
scroll to position [25, 1475]
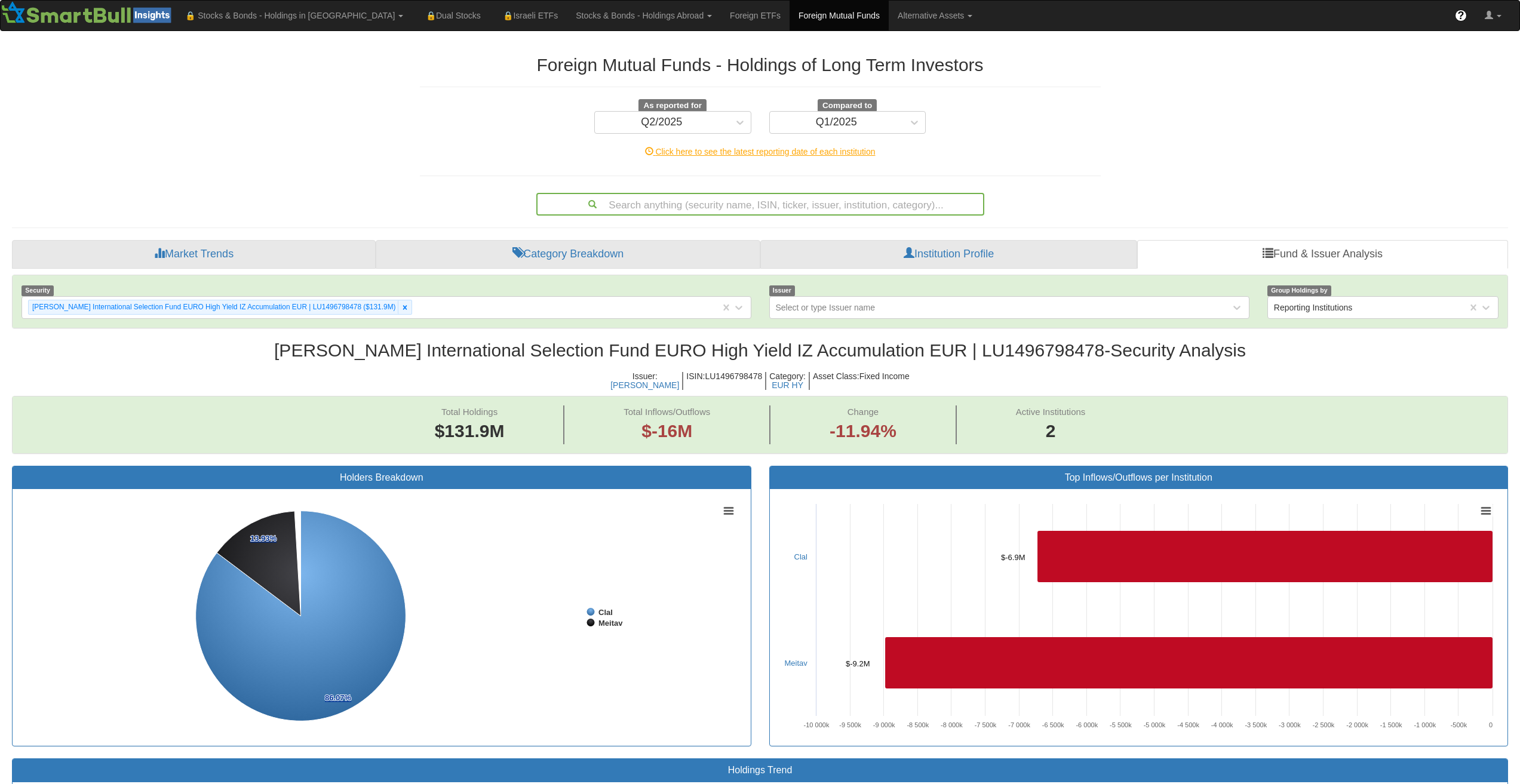
click at [528, 348] on h2 "[PERSON_NAME] International Selection Fund EURO High Yield IZ Accumulation EUR …" at bounding box center [760, 350] width 1497 height 19
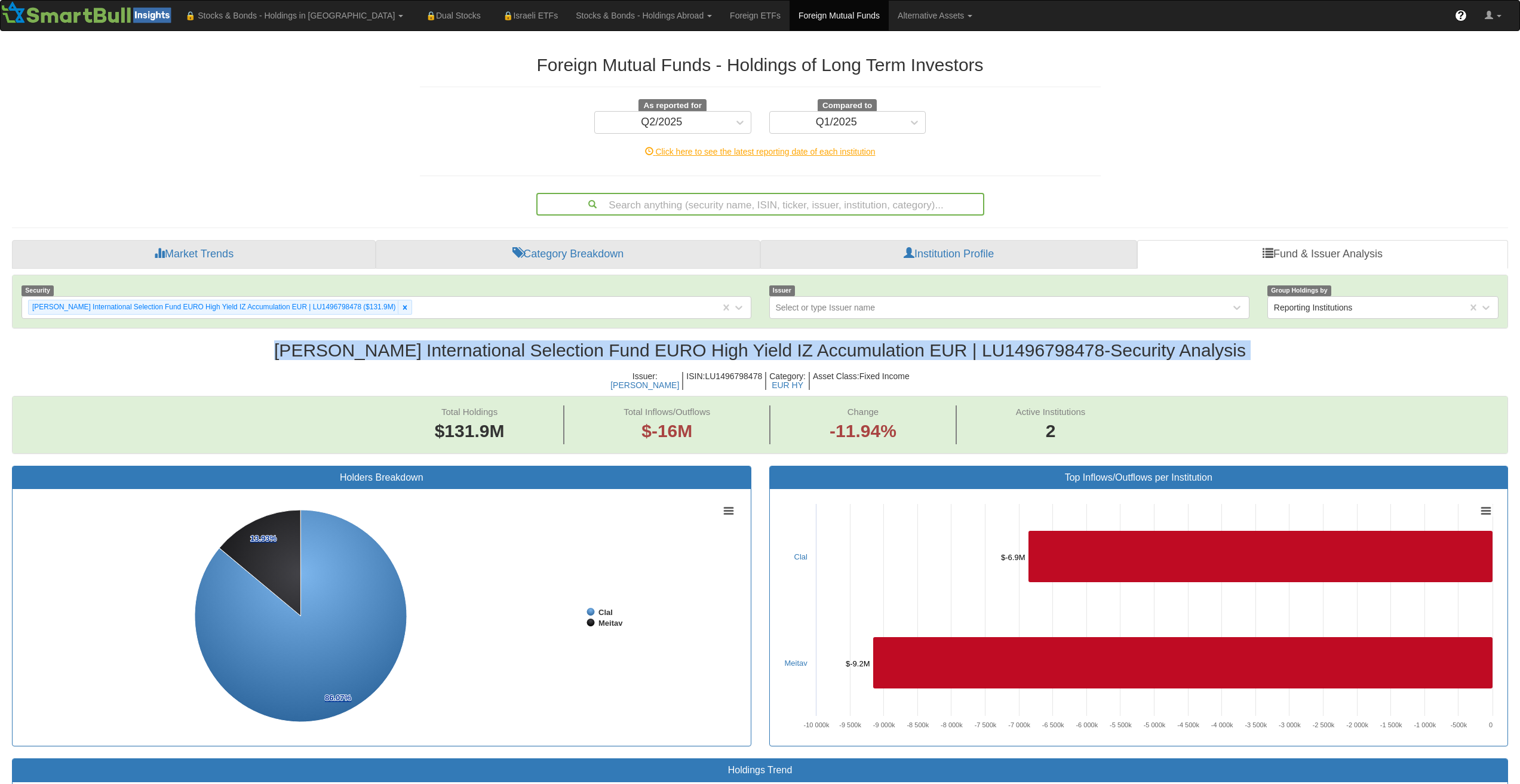
click at [528, 348] on h2 "[PERSON_NAME] International Selection Fund EURO High Yield IZ Accumulation EUR …" at bounding box center [760, 350] width 1497 height 19
copy h2 "[PERSON_NAME] International Selection Fund EURO High Yield IZ Accumulation EUR …"
click at [401, 308] on icon at bounding box center [405, 307] width 9 height 9
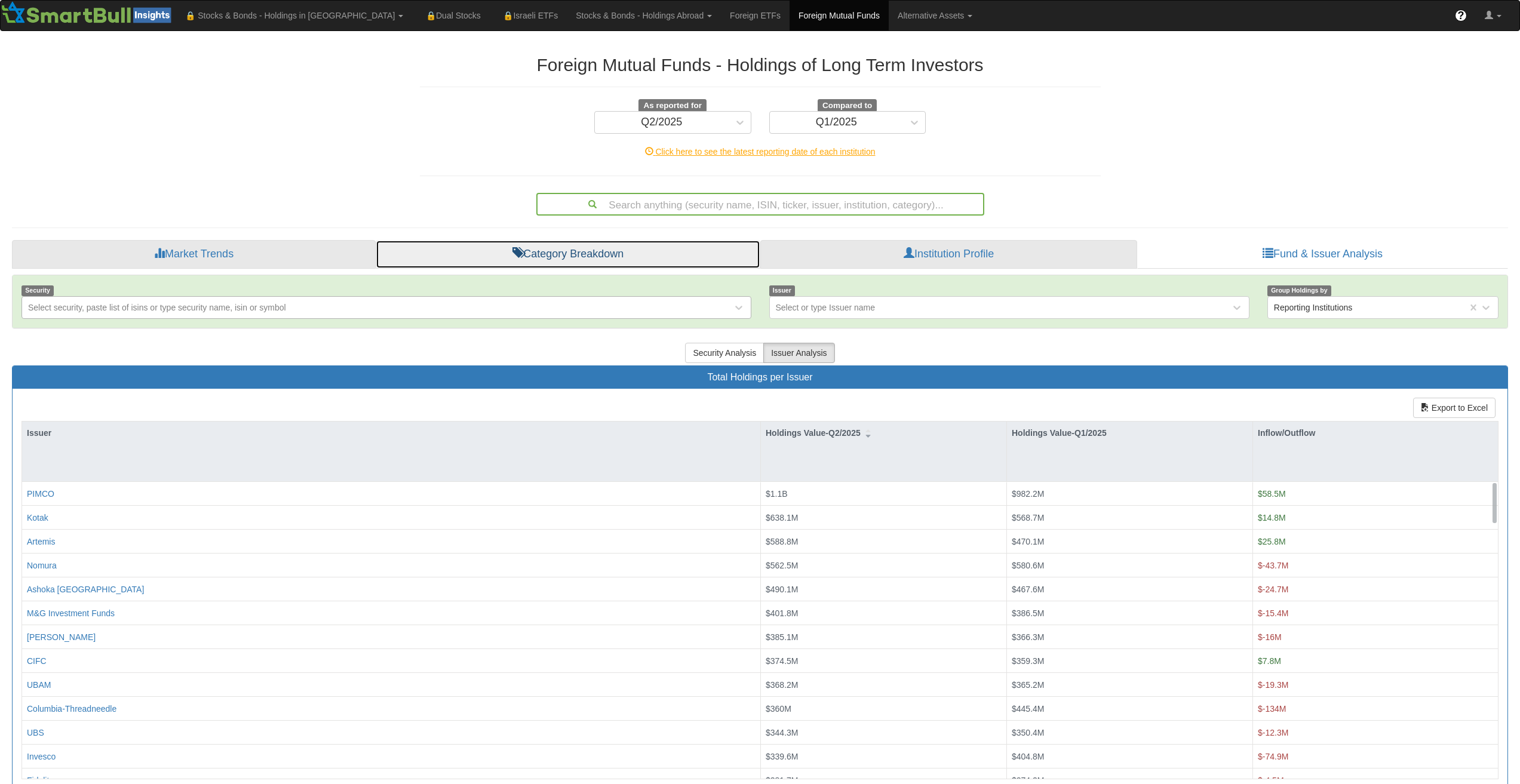
click at [632, 259] on link "Category Breakdown" at bounding box center [568, 254] width 385 height 29
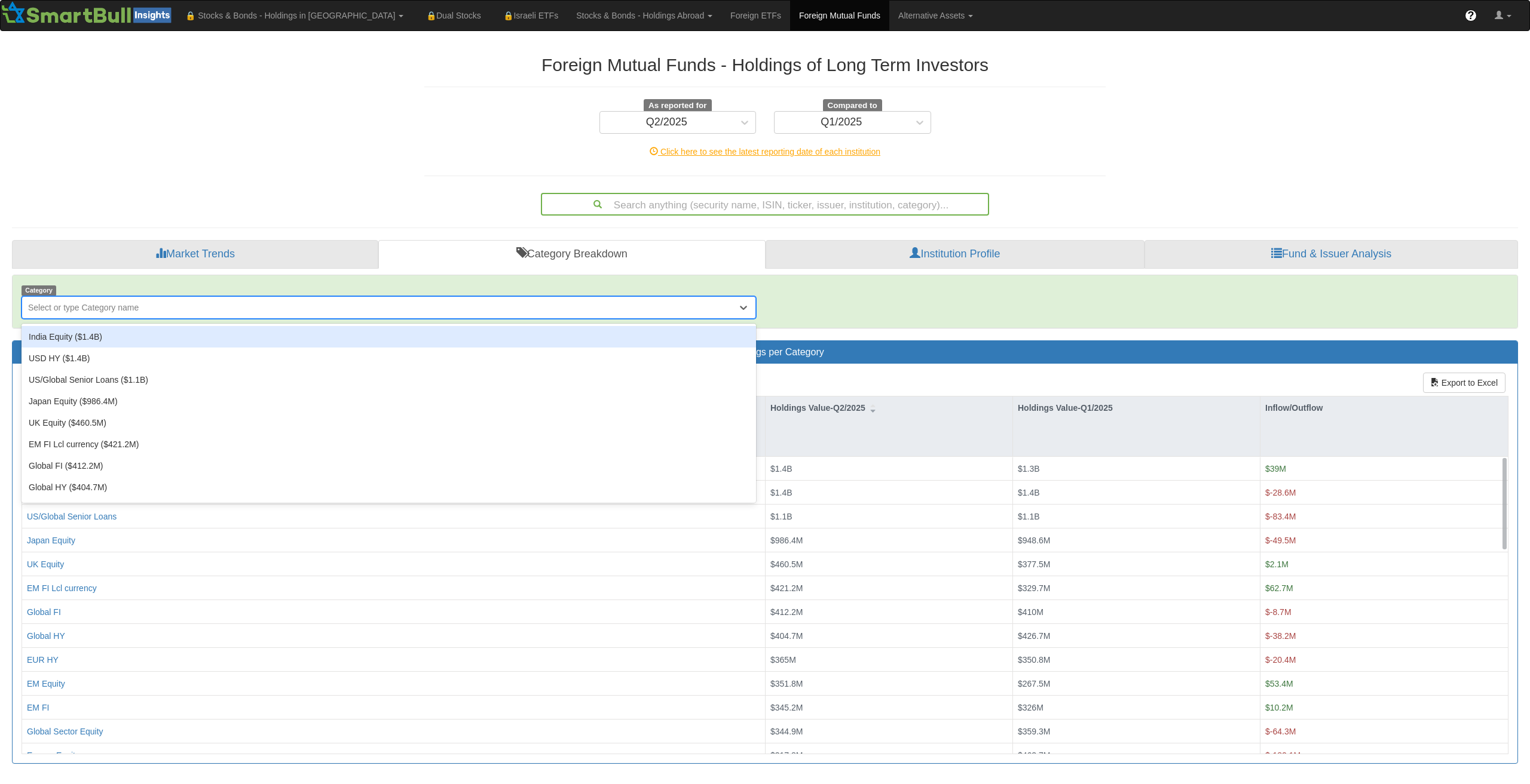
click at [183, 305] on div "Select or type Category name" at bounding box center [379, 308] width 714 height 19
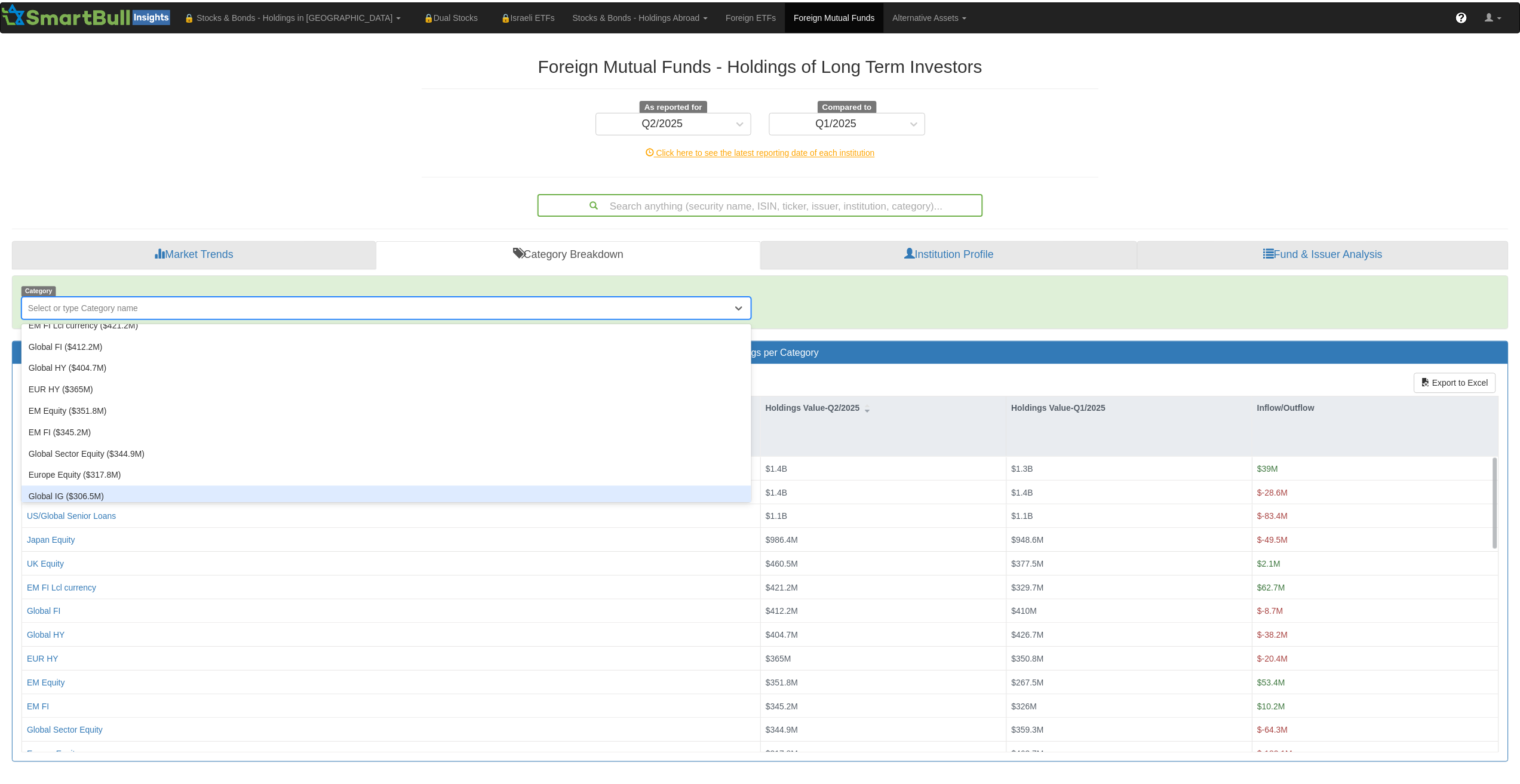
scroll to position [179, 0]
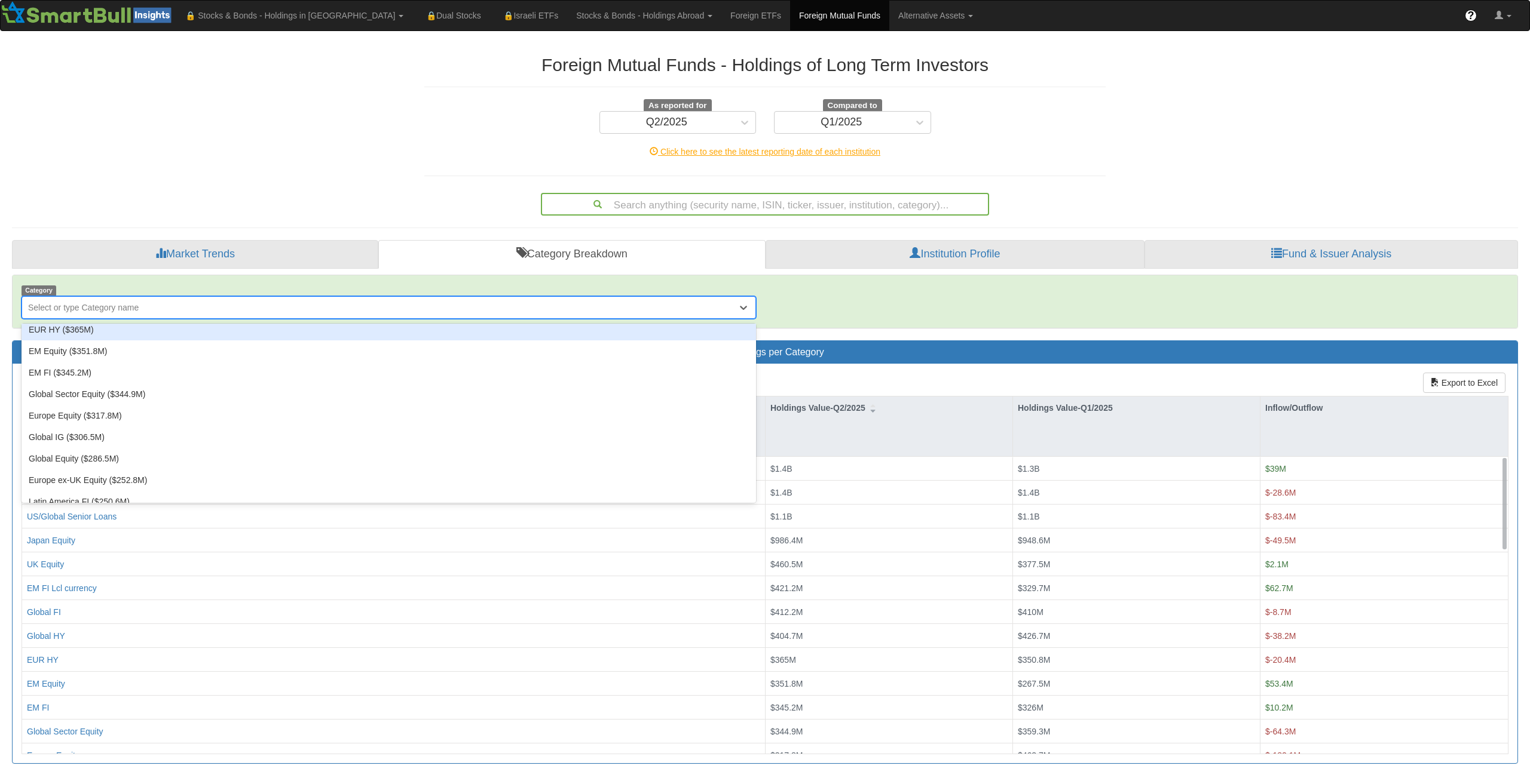
click at [68, 336] on div "EUR HY ($365M)" at bounding box center [389, 329] width 735 height 22
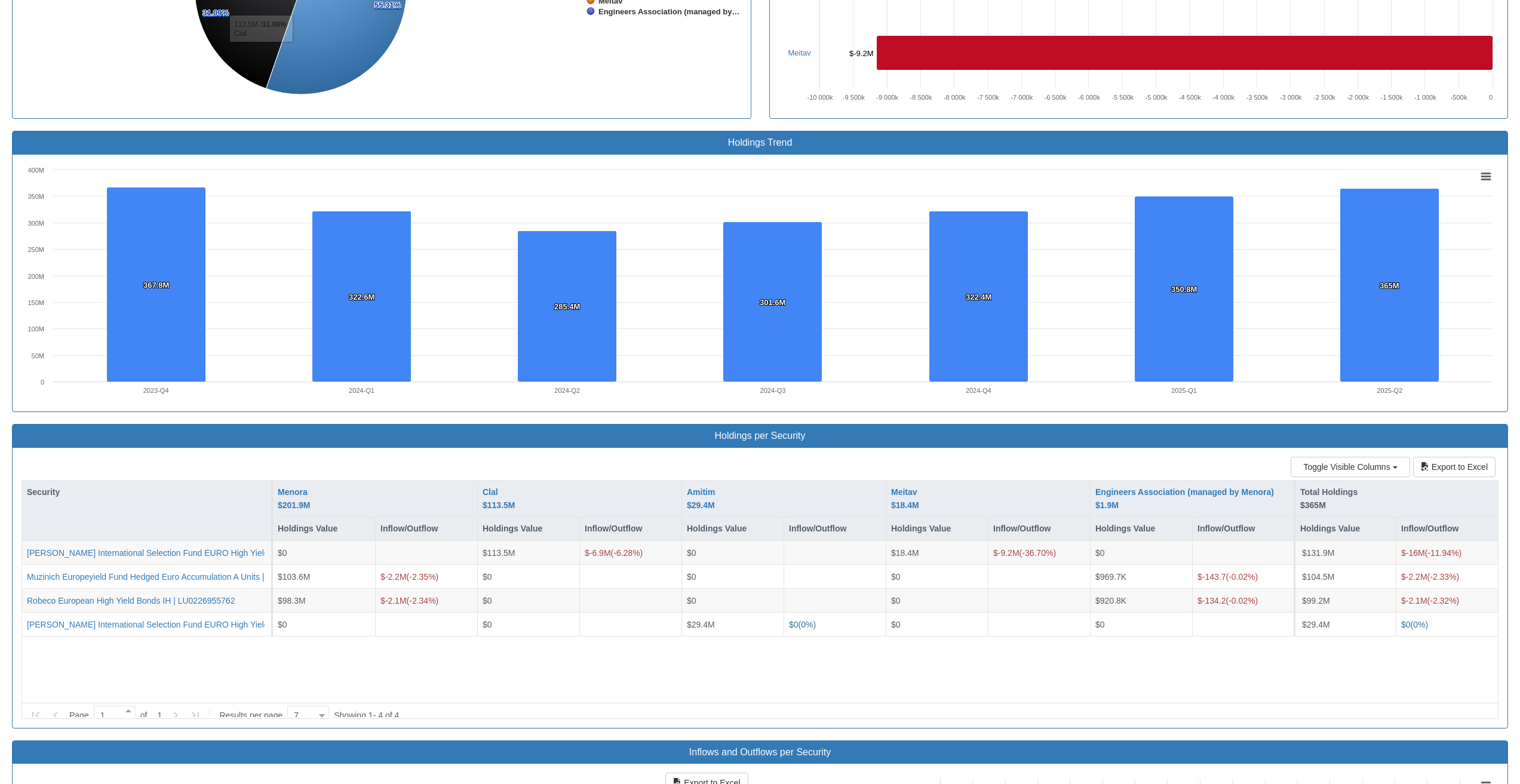
scroll to position [873, 0]
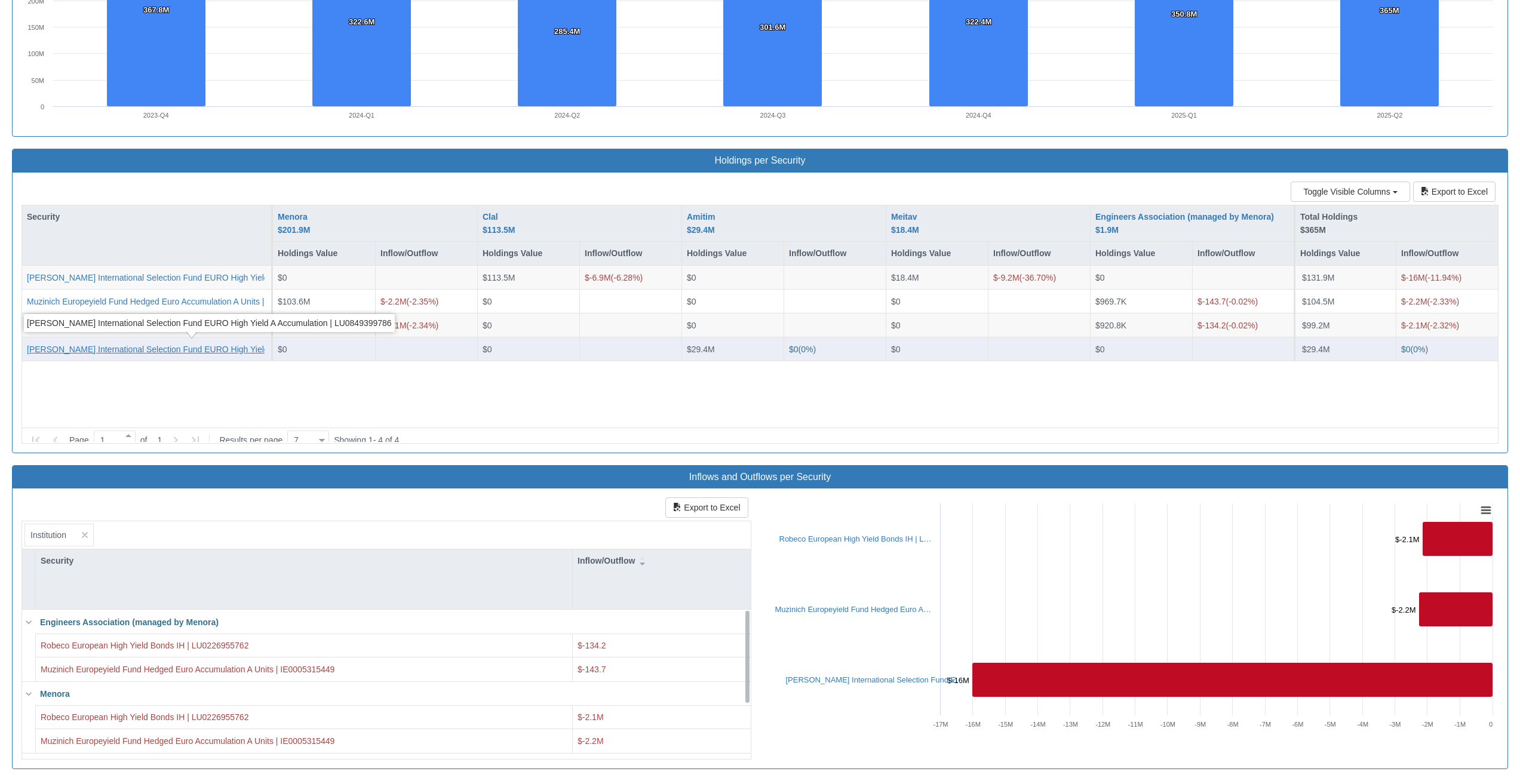
click at [44, 347] on div "[PERSON_NAME] International Selection Fund EURO High Yield A Accumulation | LU0…" at bounding box center [210, 348] width 365 height 12
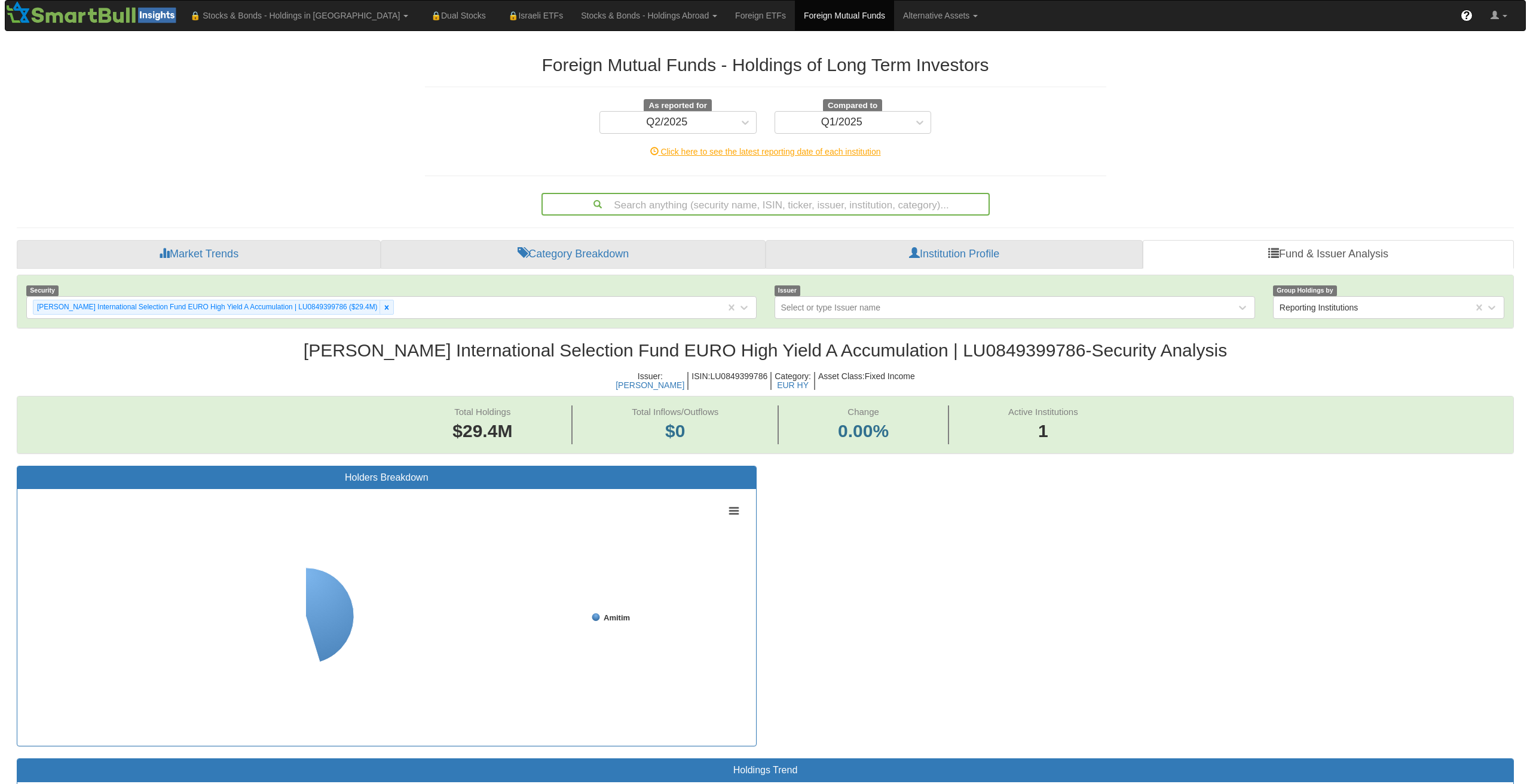
scroll to position [25, 1475]
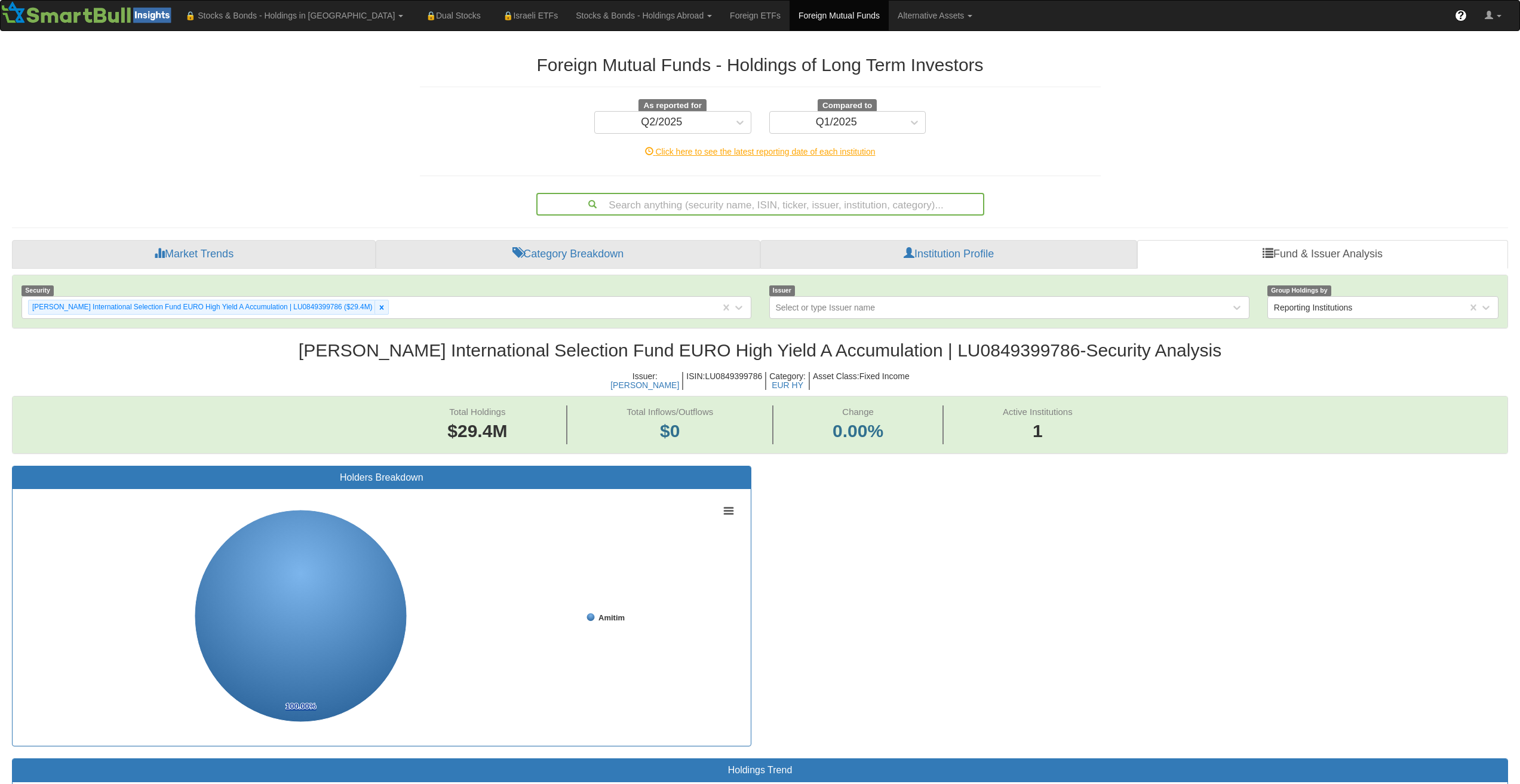
click at [690, 343] on h2 "[PERSON_NAME] International Selection Fund EURO High Yield A Accumulation | LU0…" at bounding box center [760, 350] width 1497 height 19
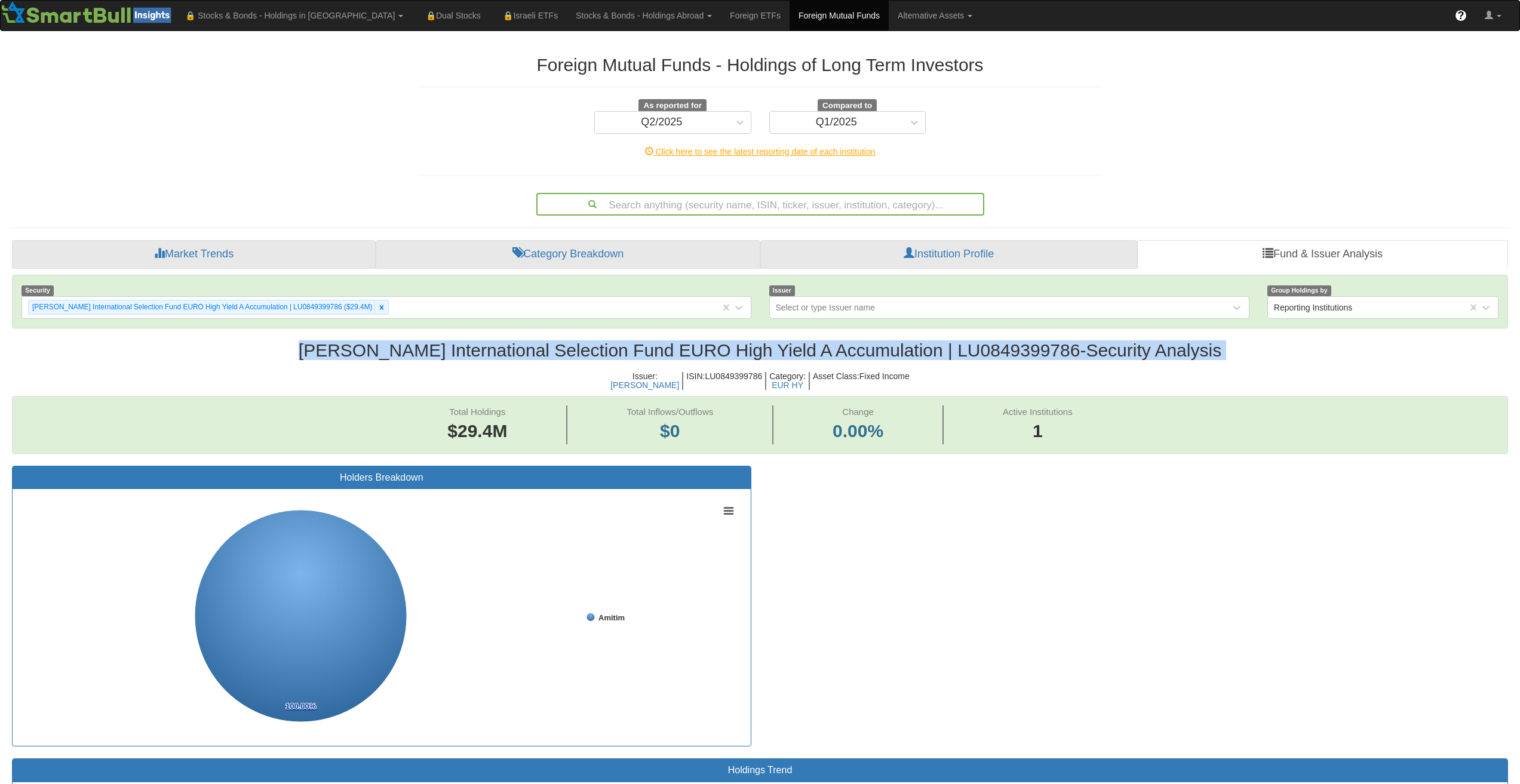
click at [690, 343] on h2 "[PERSON_NAME] International Selection Fund EURO High Yield A Accumulation | LU0…" at bounding box center [760, 350] width 1497 height 19
copy h2 "[PERSON_NAME] International Selection Fund EURO High Yield A Accumulation | LU0…"
click at [378, 306] on icon at bounding box center [382, 307] width 9 height 9
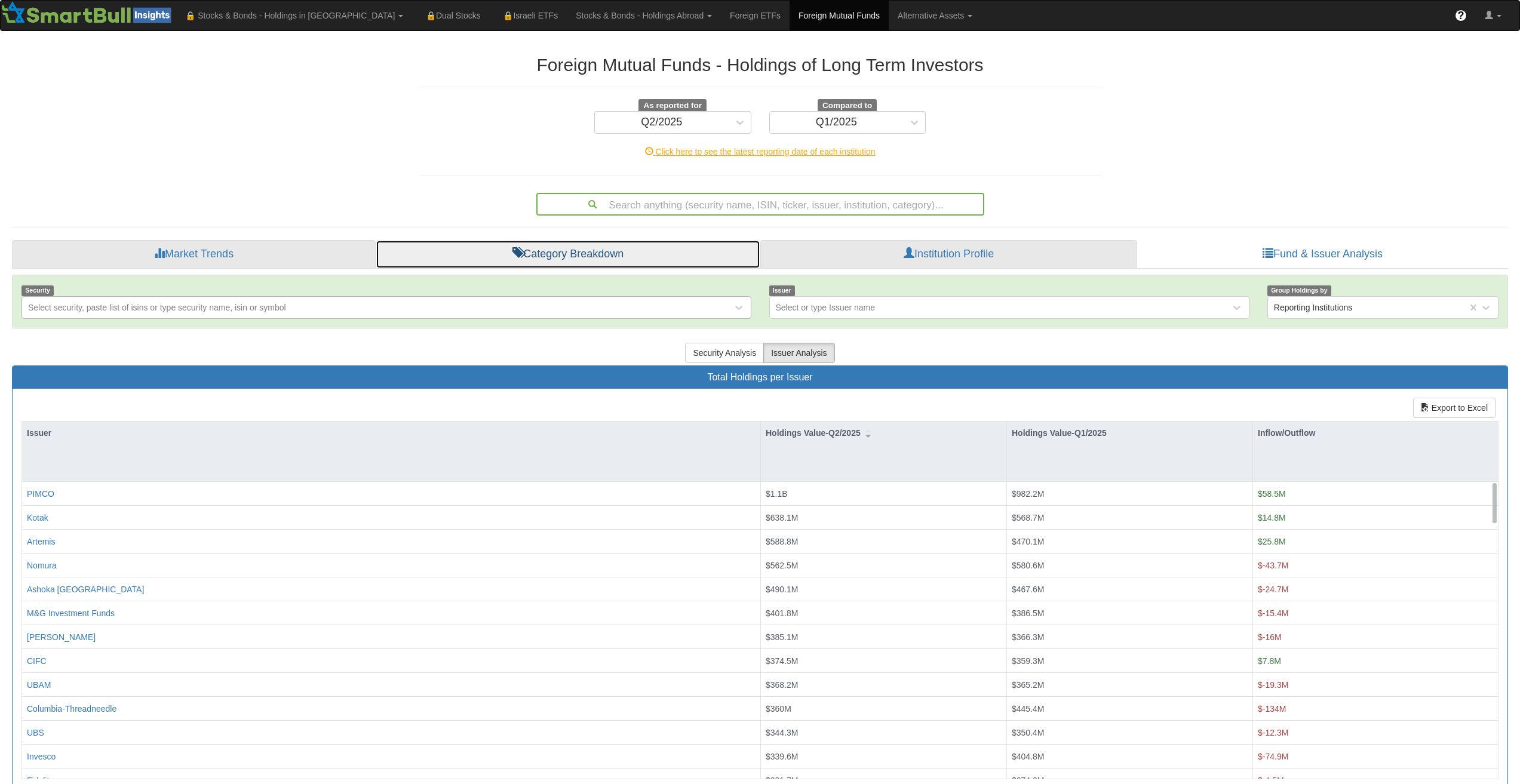
click at [651, 267] on link "Category Breakdown" at bounding box center [568, 254] width 385 height 29
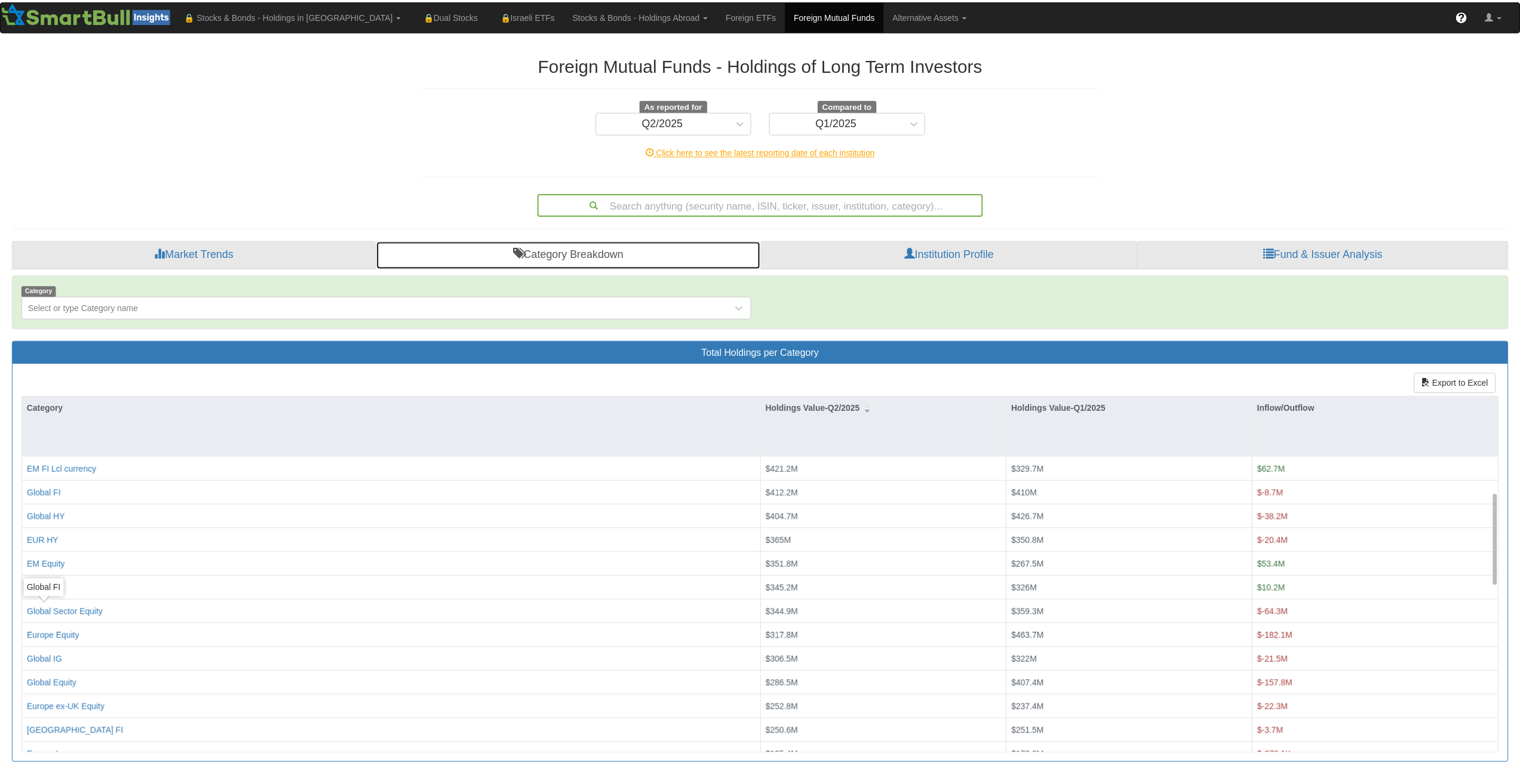
scroll to position [120, 0]
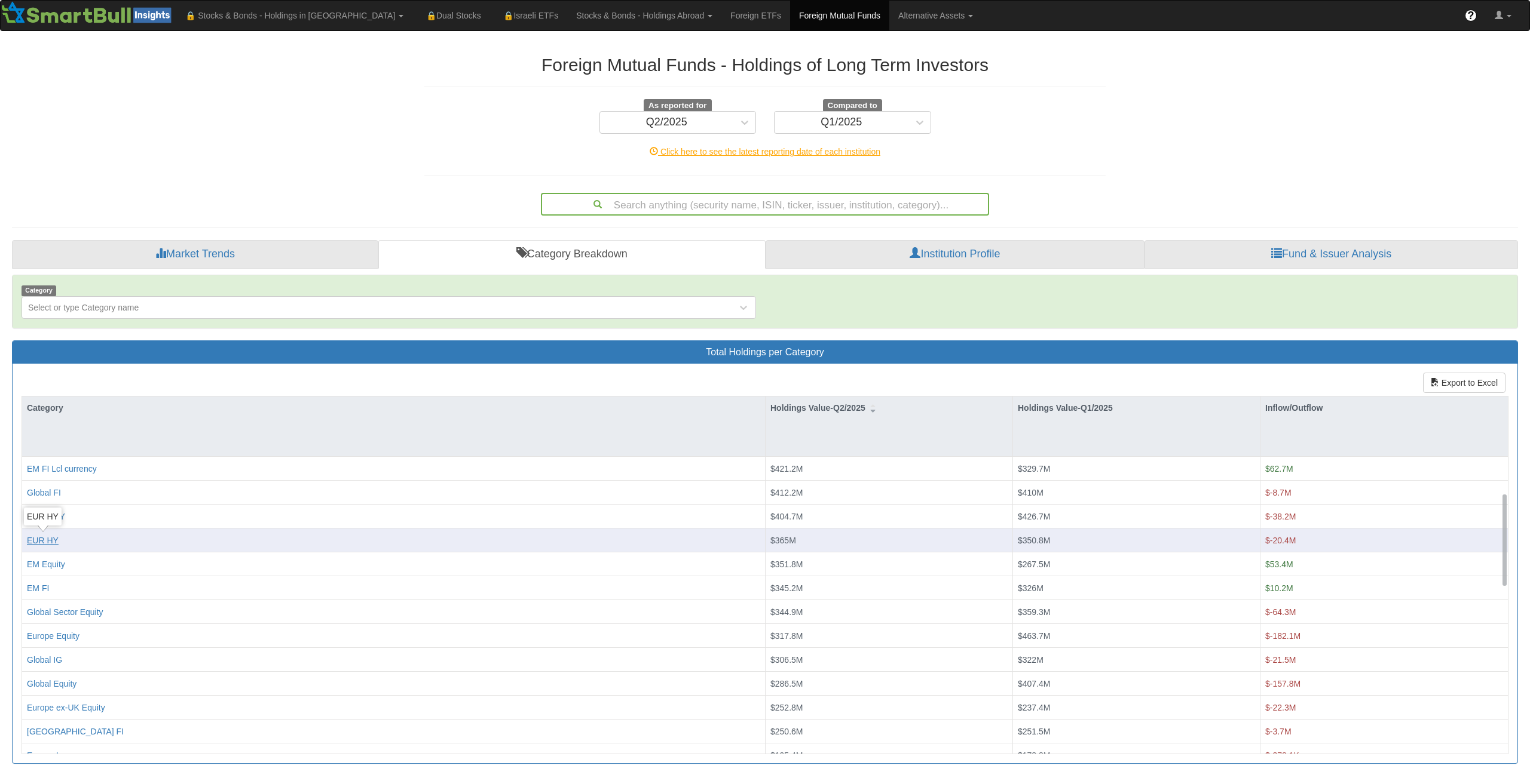
click at [50, 542] on div "EUR HY" at bounding box center [43, 540] width 32 height 12
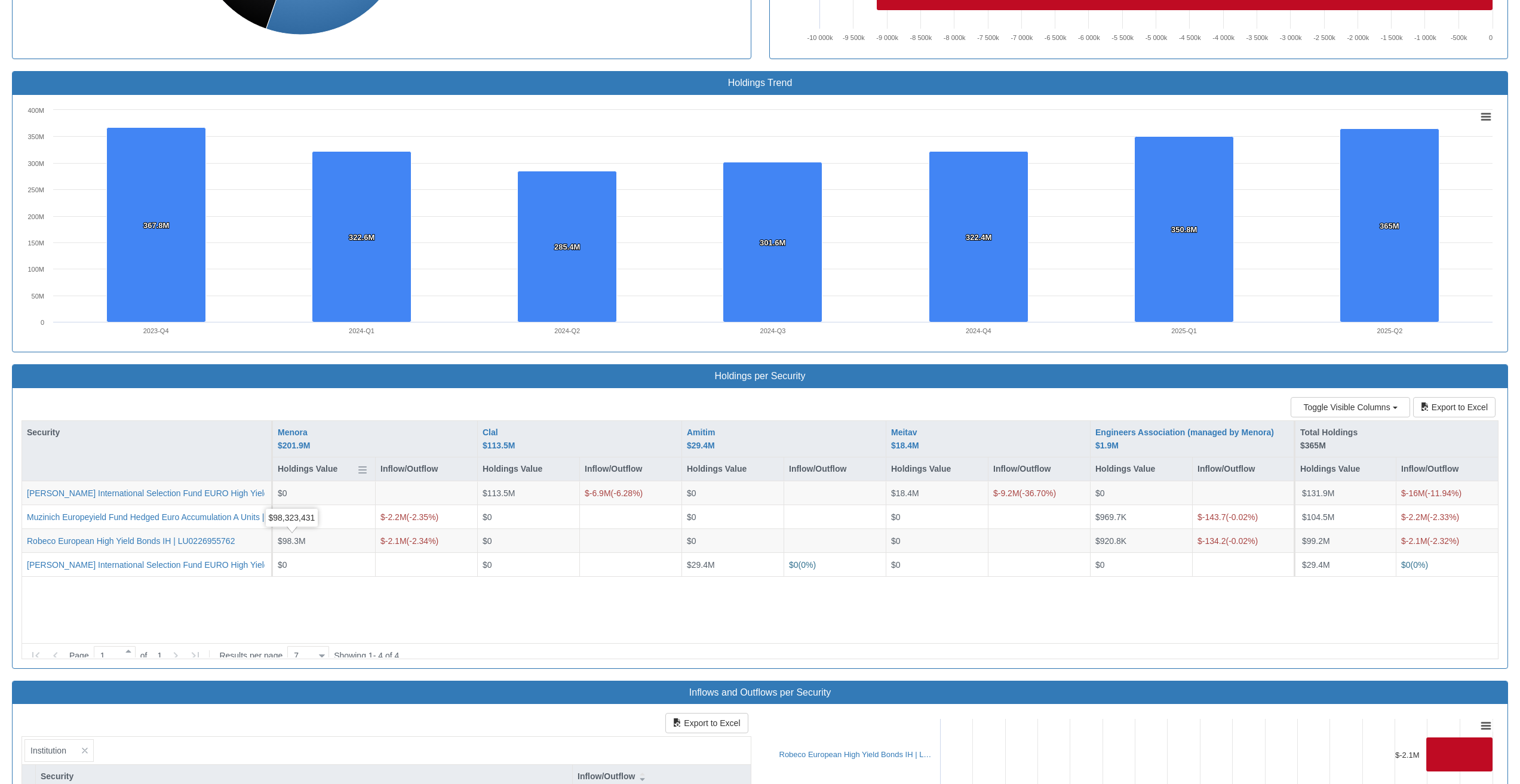
scroll to position [873, 0]
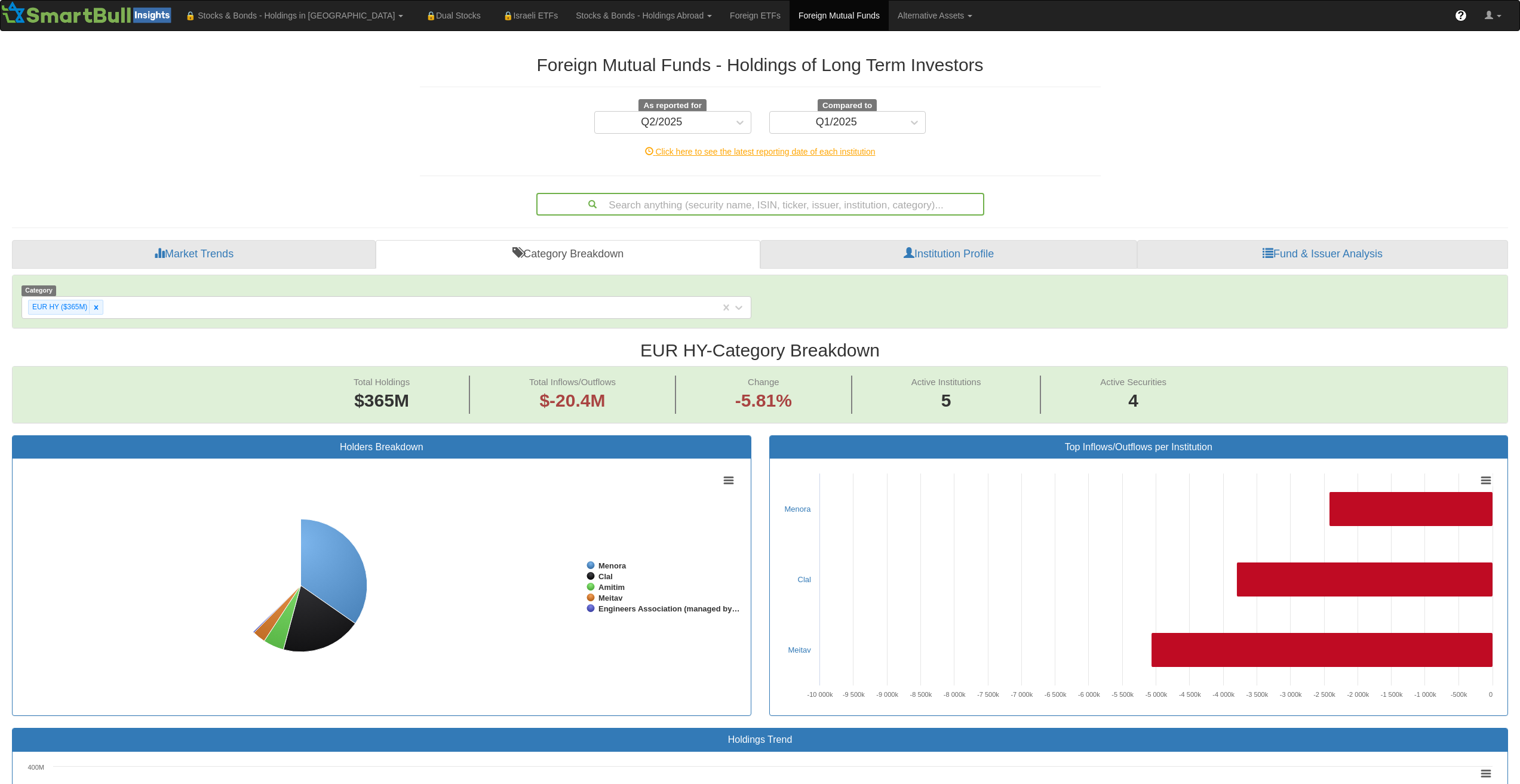
scroll to position [25, 1474]
